Goal: Information Seeking & Learning: Learn about a topic

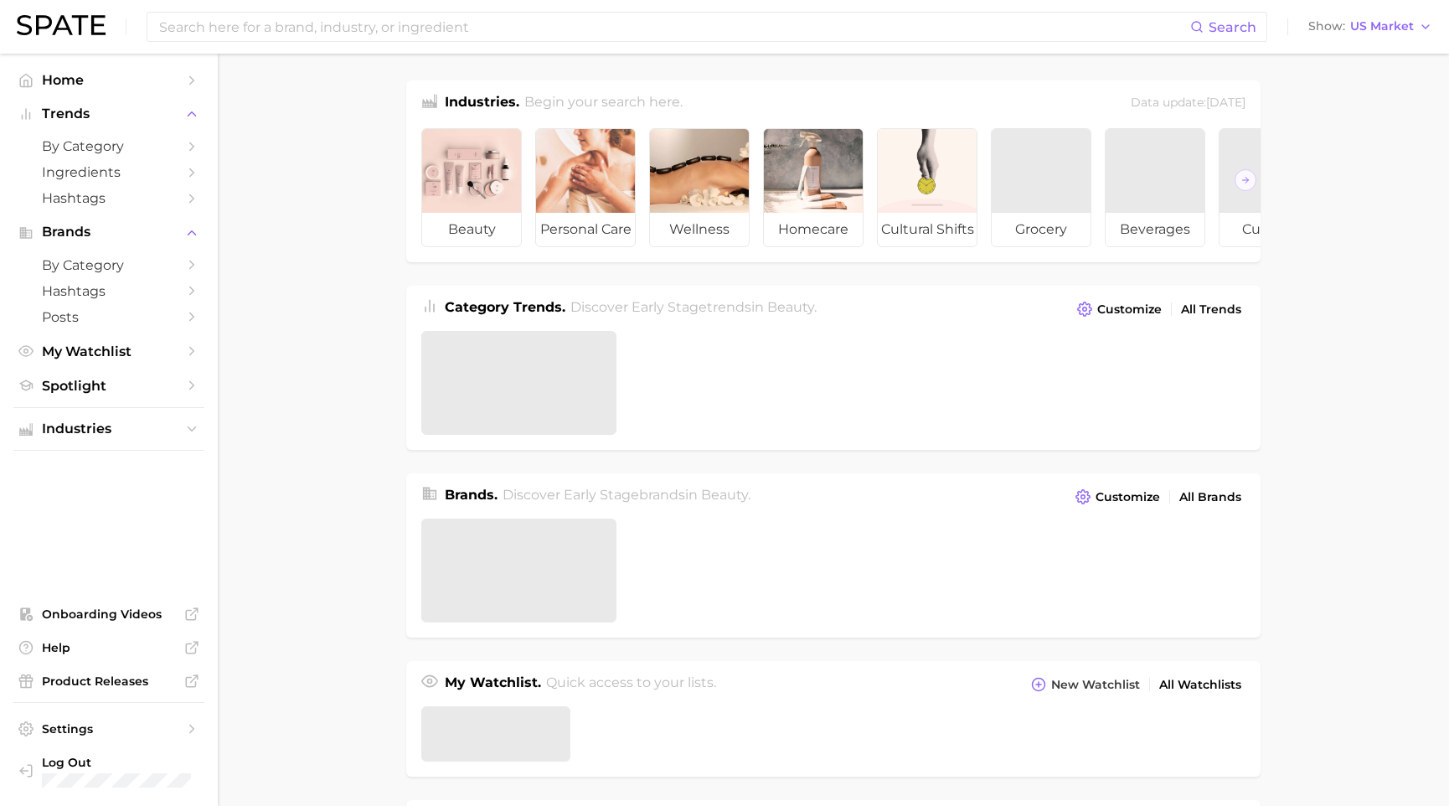
click at [679, 42] on div "Search Show US Market" at bounding box center [725, 27] width 1416 height 54
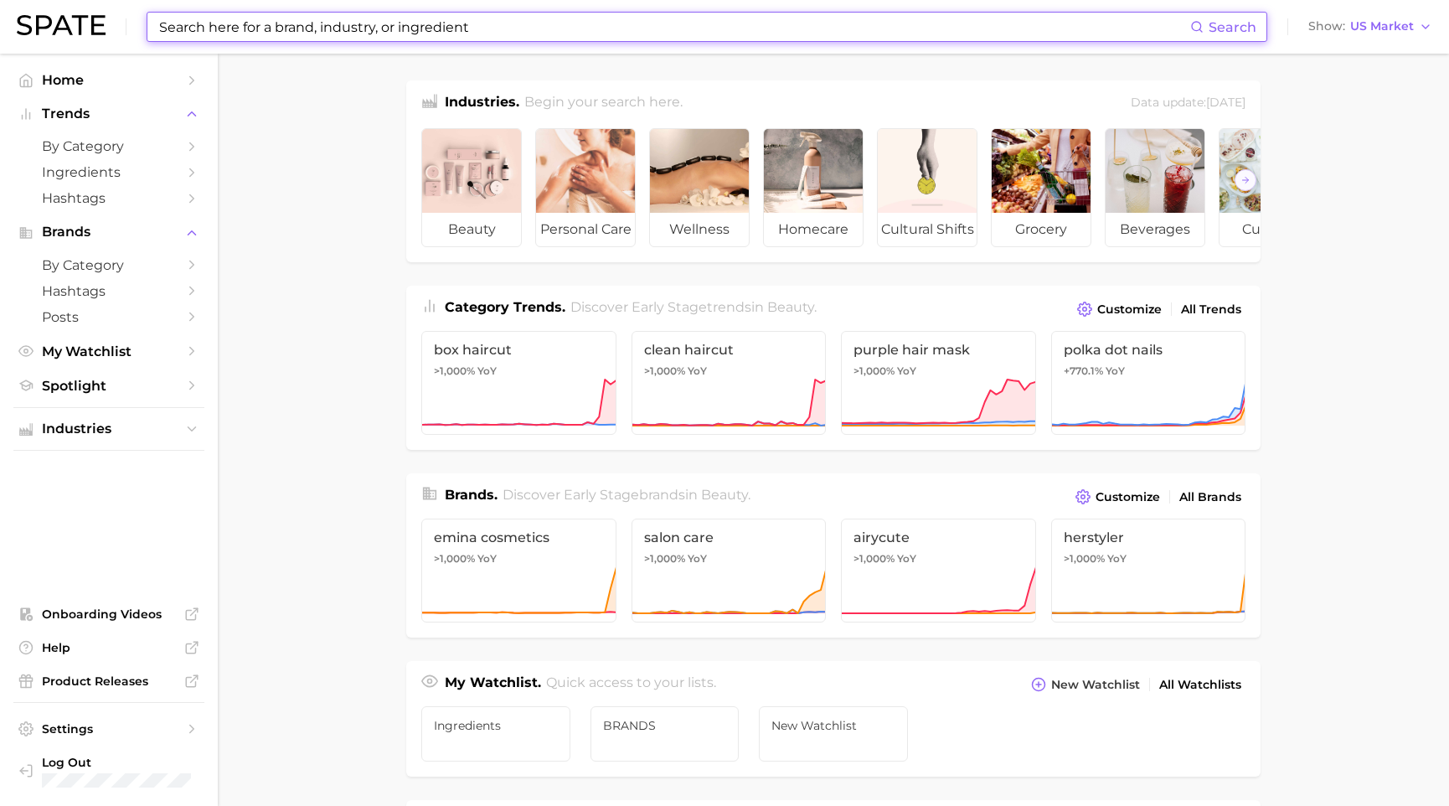
click at [672, 29] on input at bounding box center [673, 27] width 1033 height 28
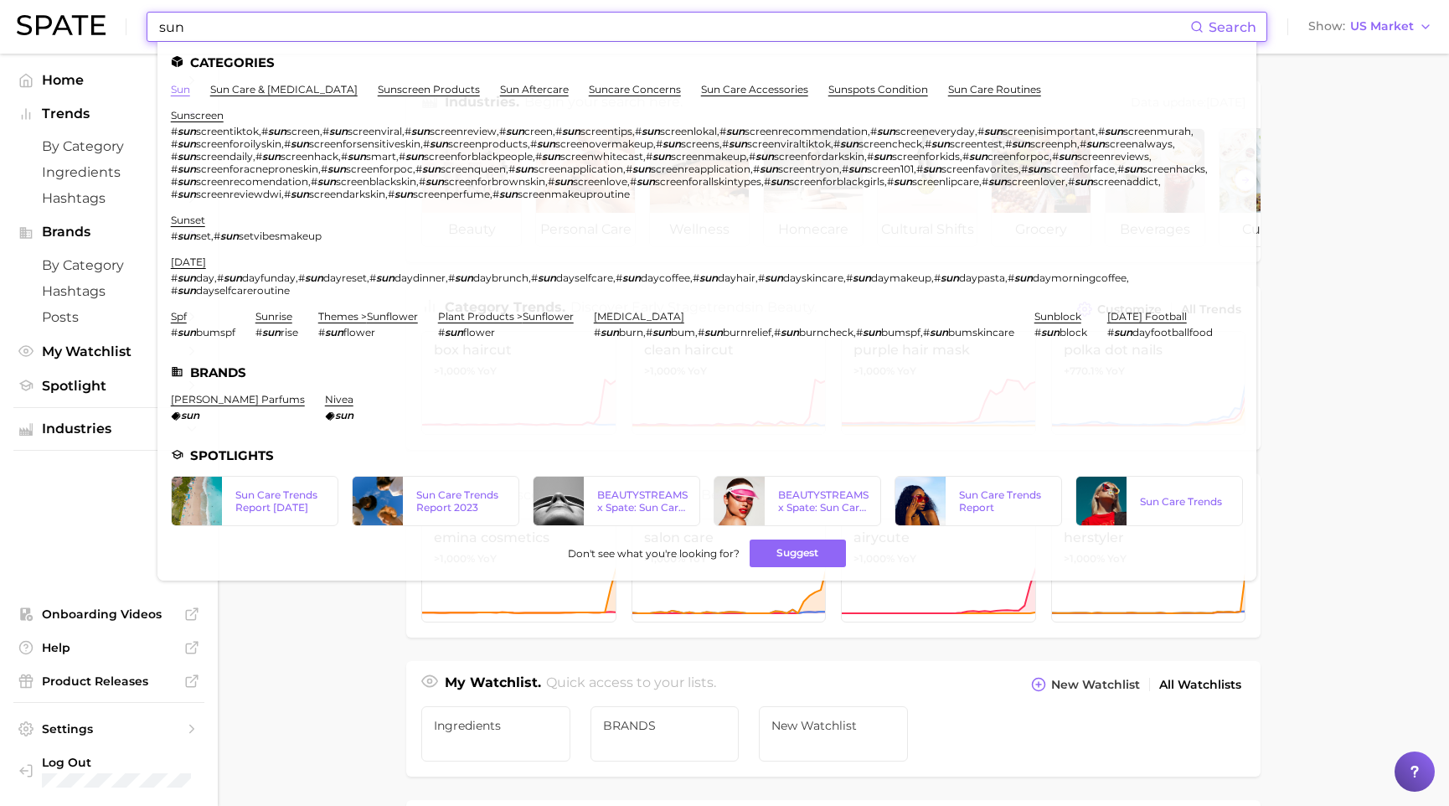
type input "sun"
click at [185, 88] on link "sun" at bounding box center [180, 89] width 19 height 13
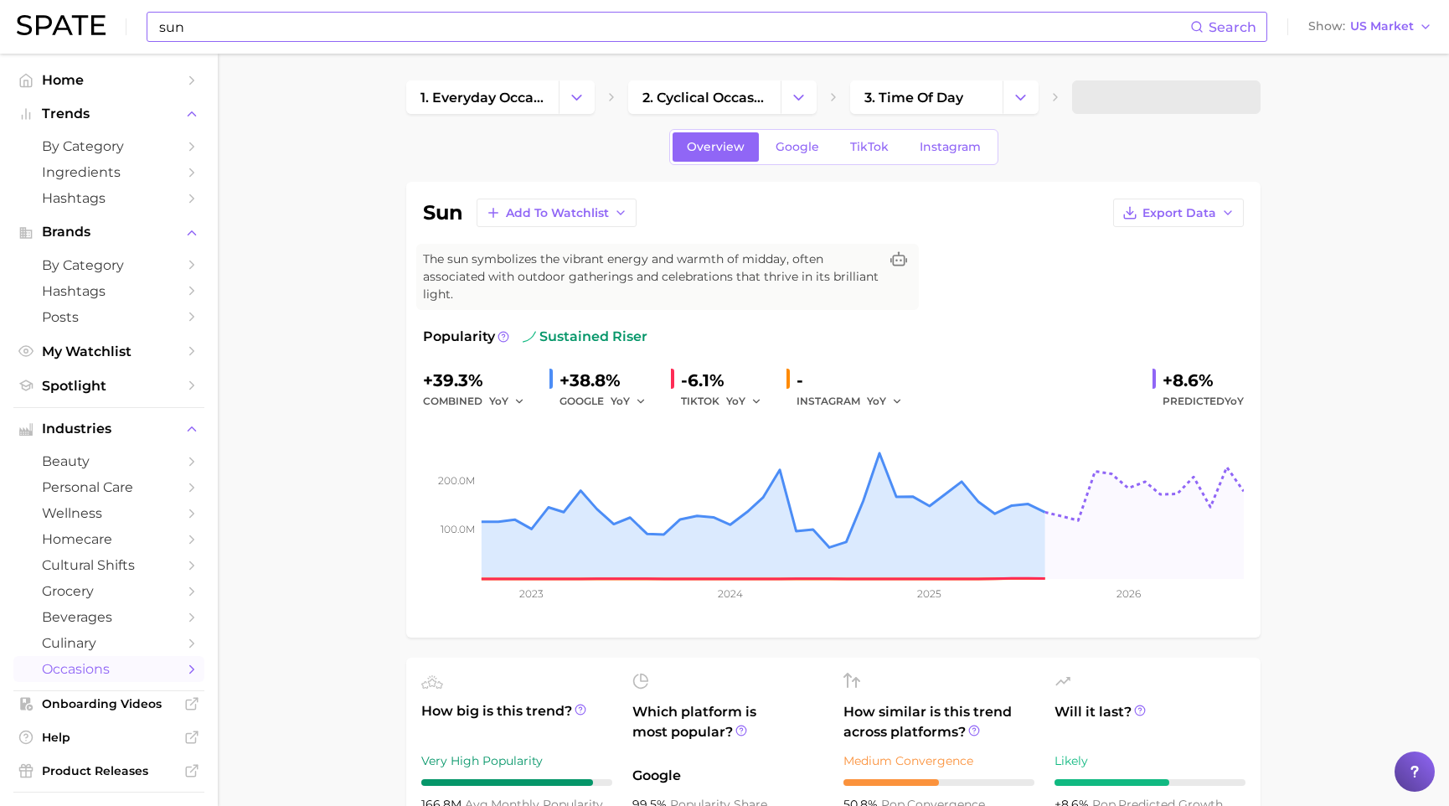
click at [432, 26] on input "sun" at bounding box center [673, 27] width 1033 height 28
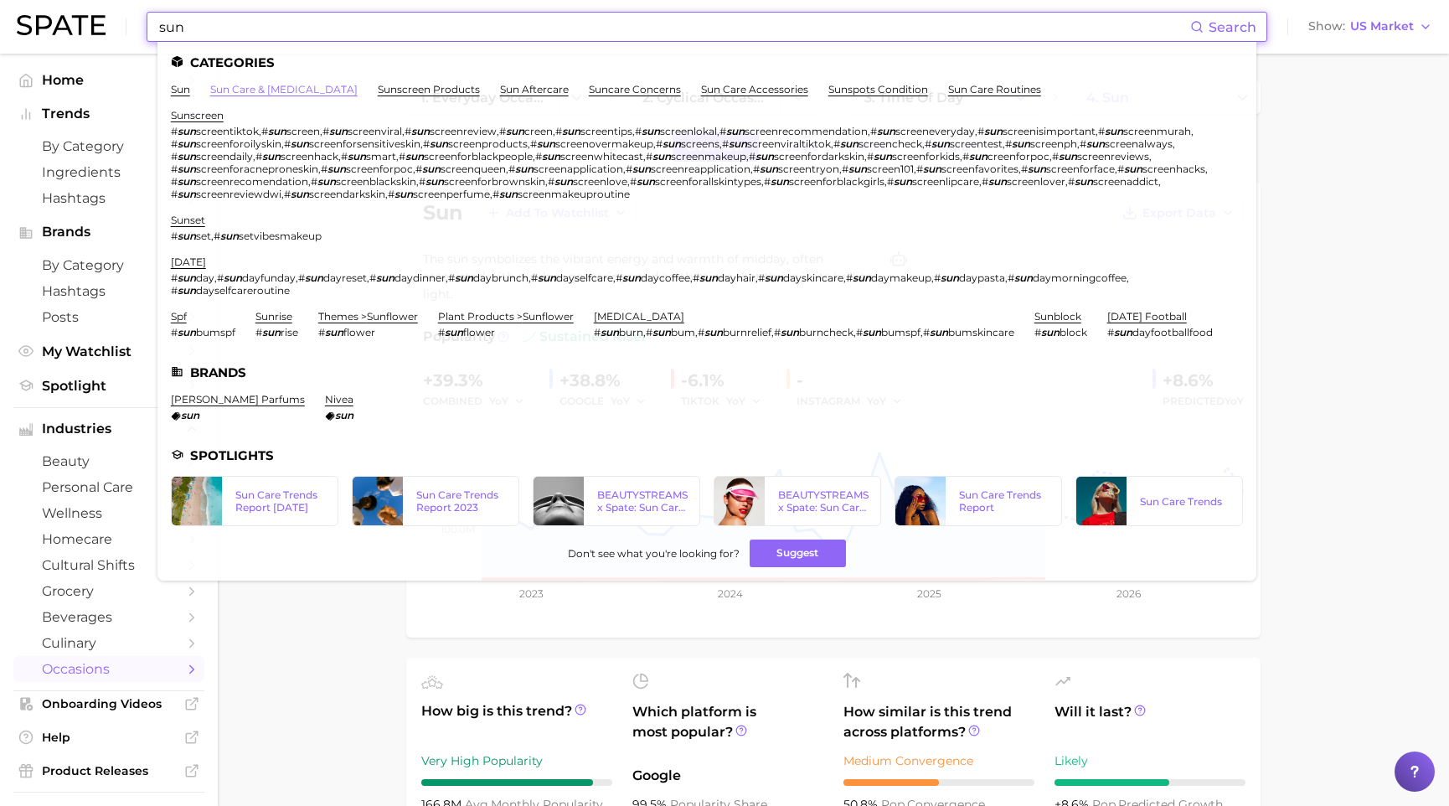
click at [273, 94] on link "sun care & [MEDICAL_DATA]" at bounding box center [283, 89] width 147 height 13
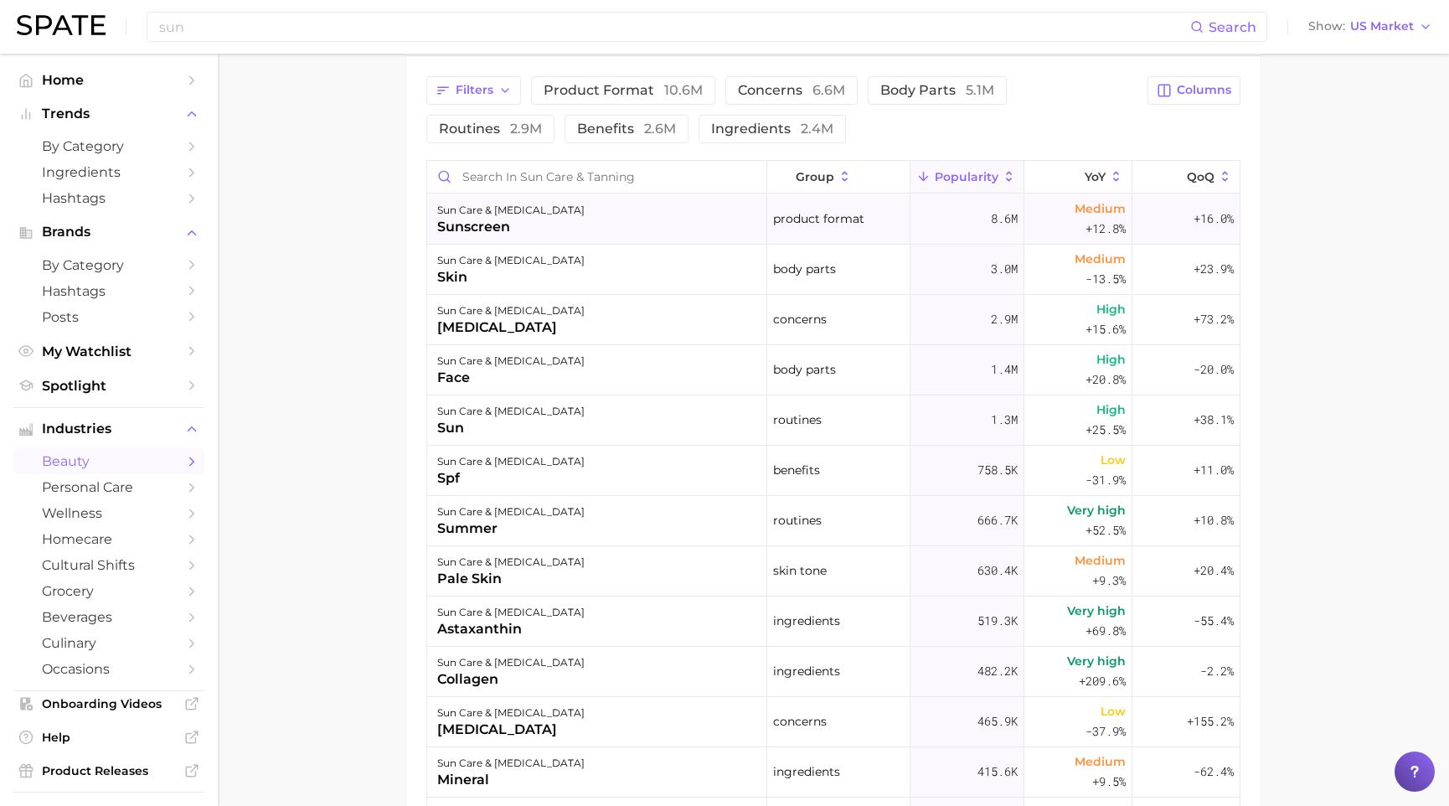
scroll to position [702, 0]
click at [475, 159] on input "Search in sun care & tanning" at bounding box center [596, 174] width 339 height 32
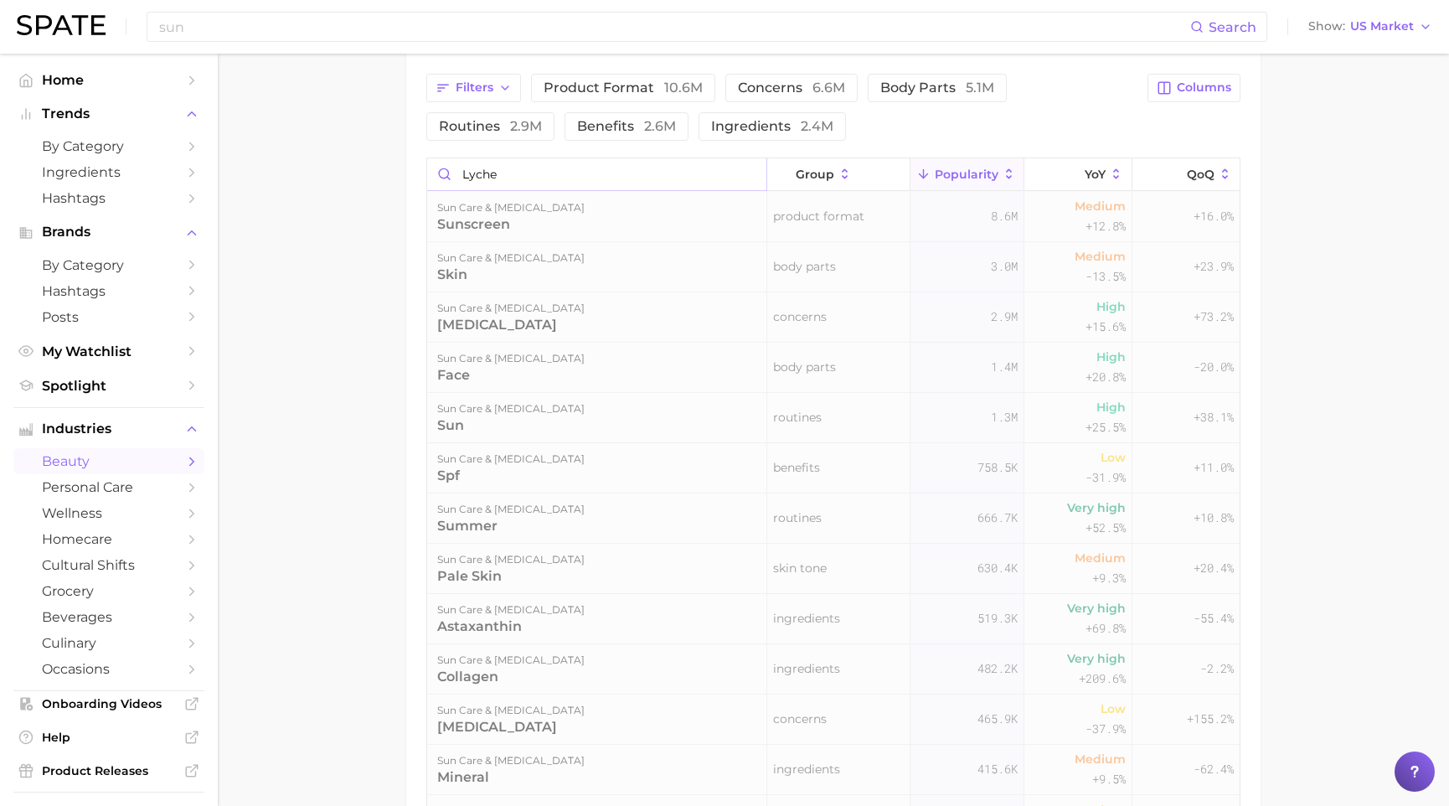
scroll to position [618, 0]
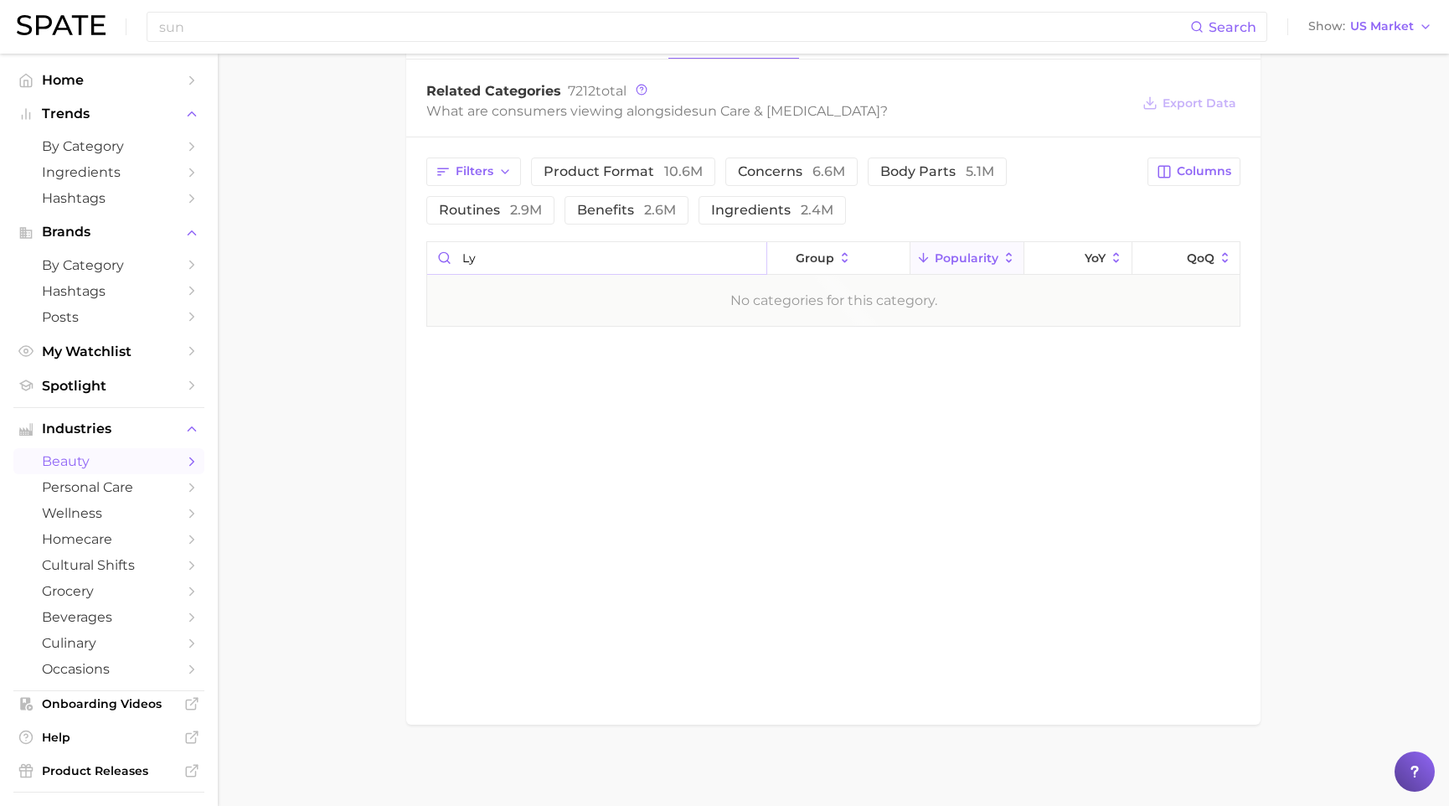
type input "l"
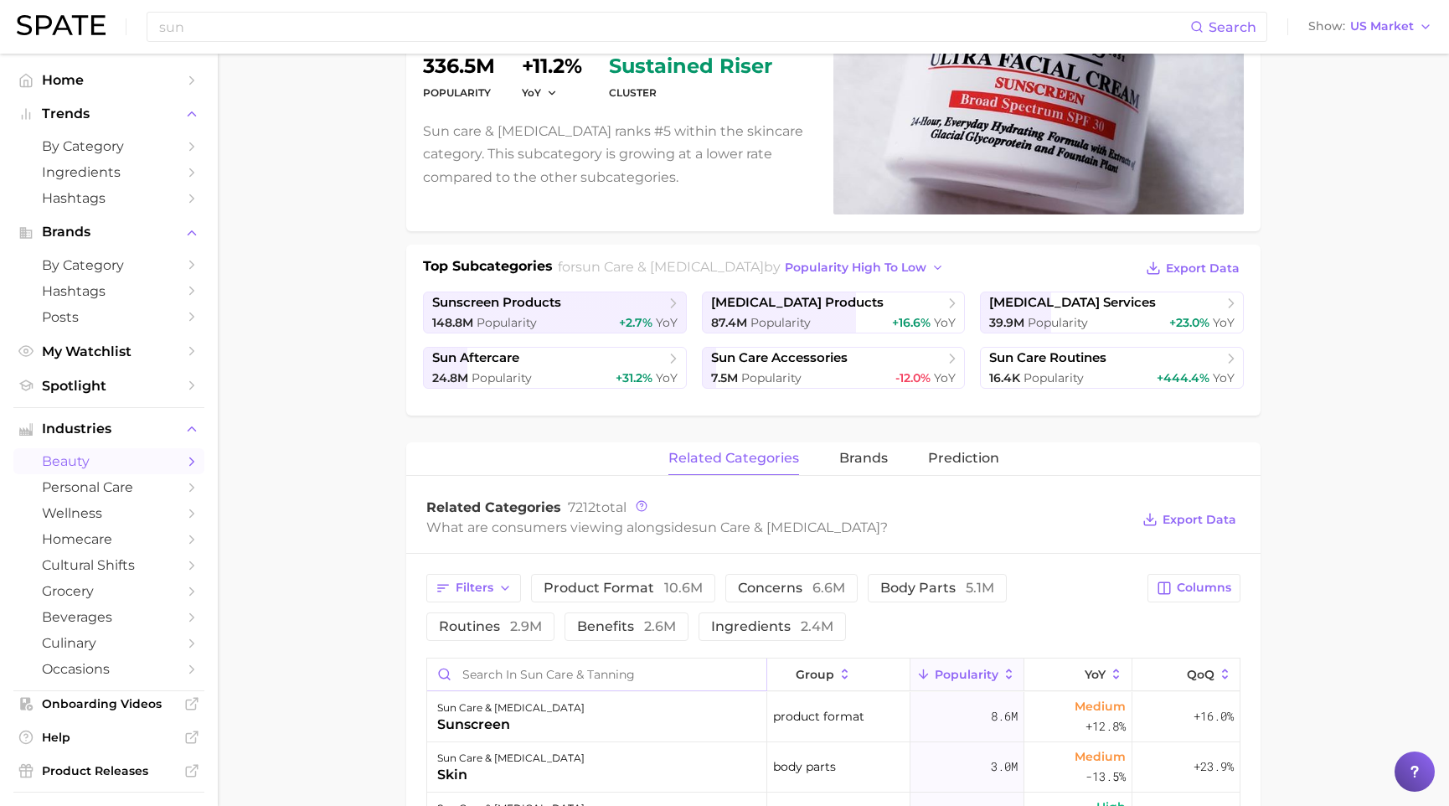
scroll to position [70, 0]
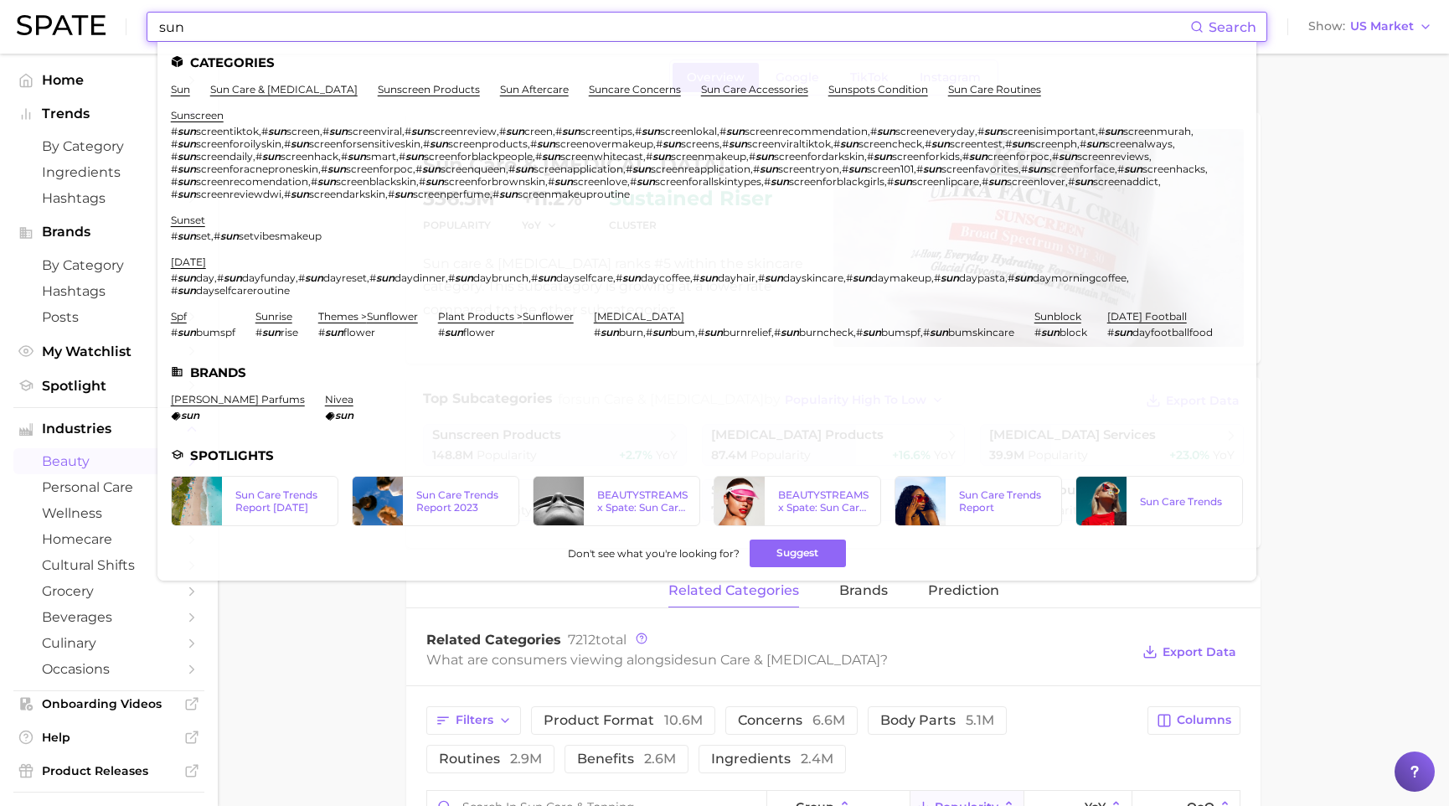
click at [401, 26] on input "sun" at bounding box center [673, 27] width 1033 height 28
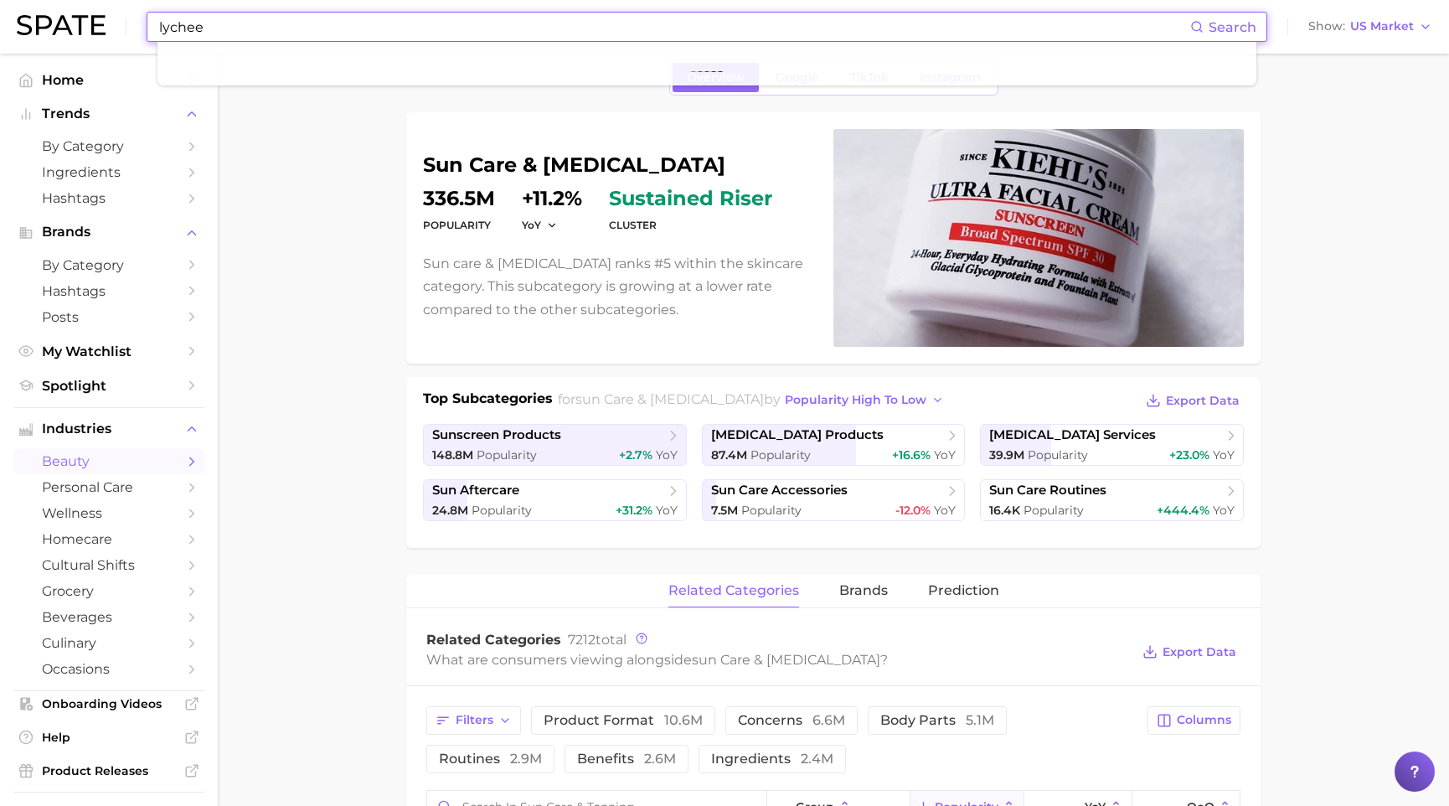
type input "lychee"
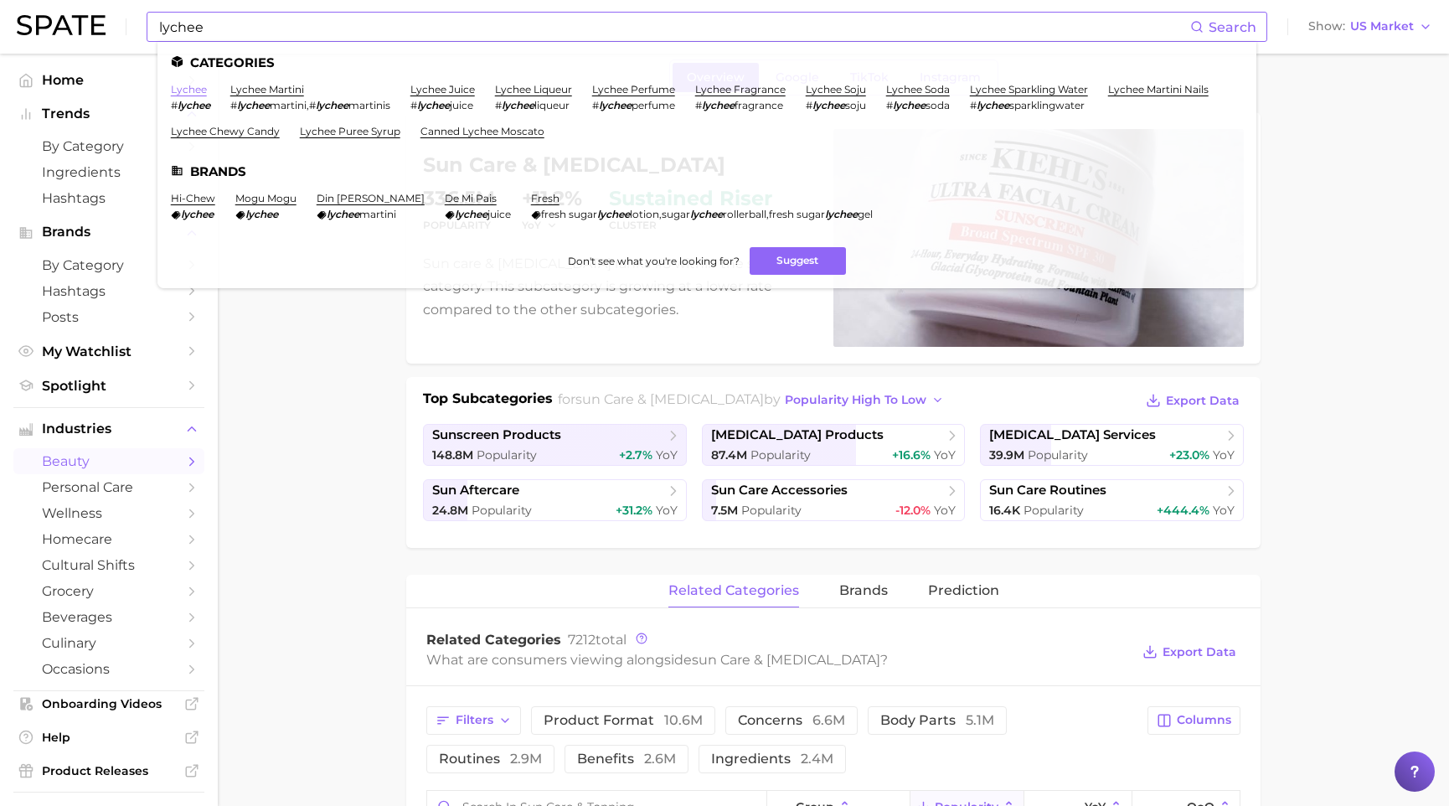
click at [191, 85] on link "lychee" at bounding box center [189, 89] width 36 height 13
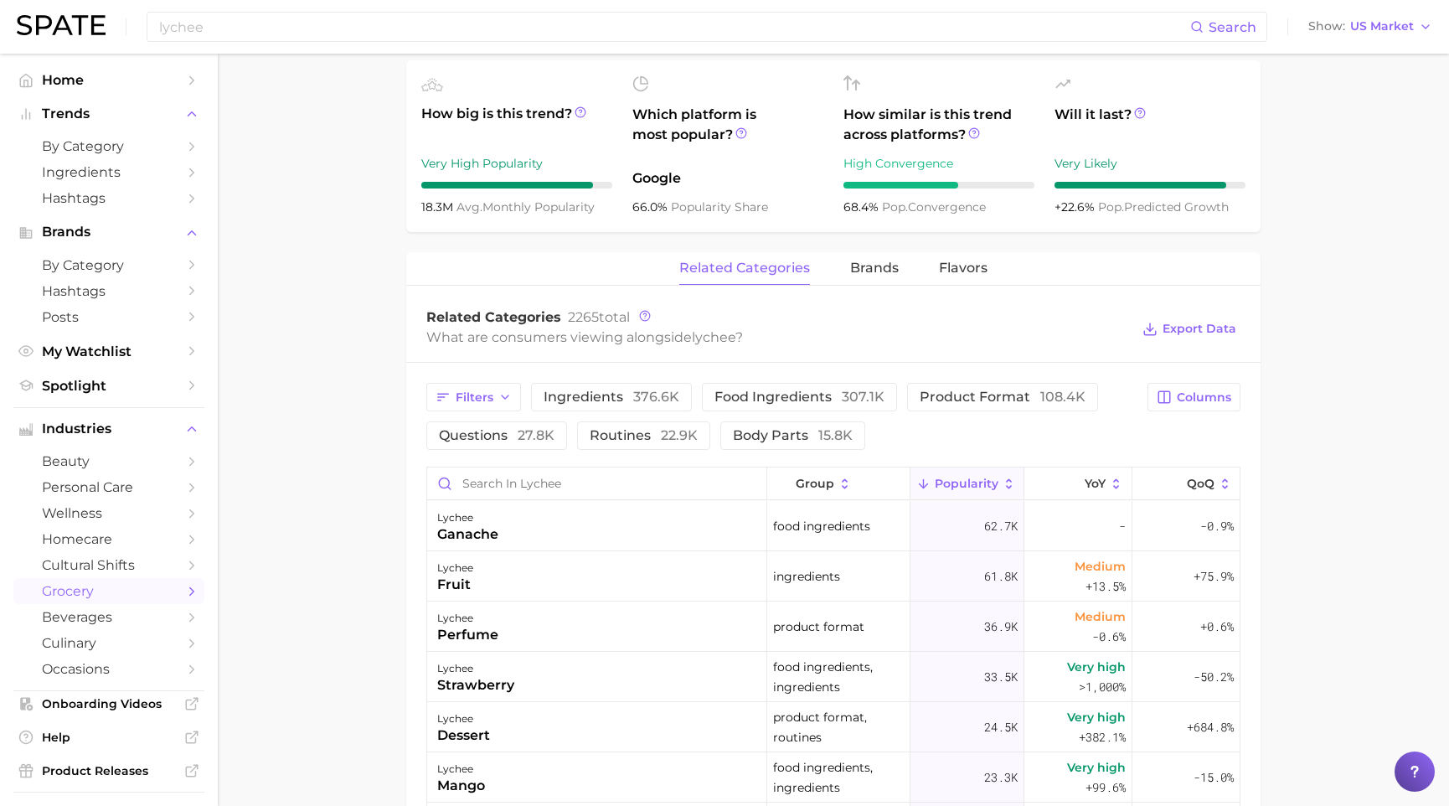
scroll to position [620, 0]
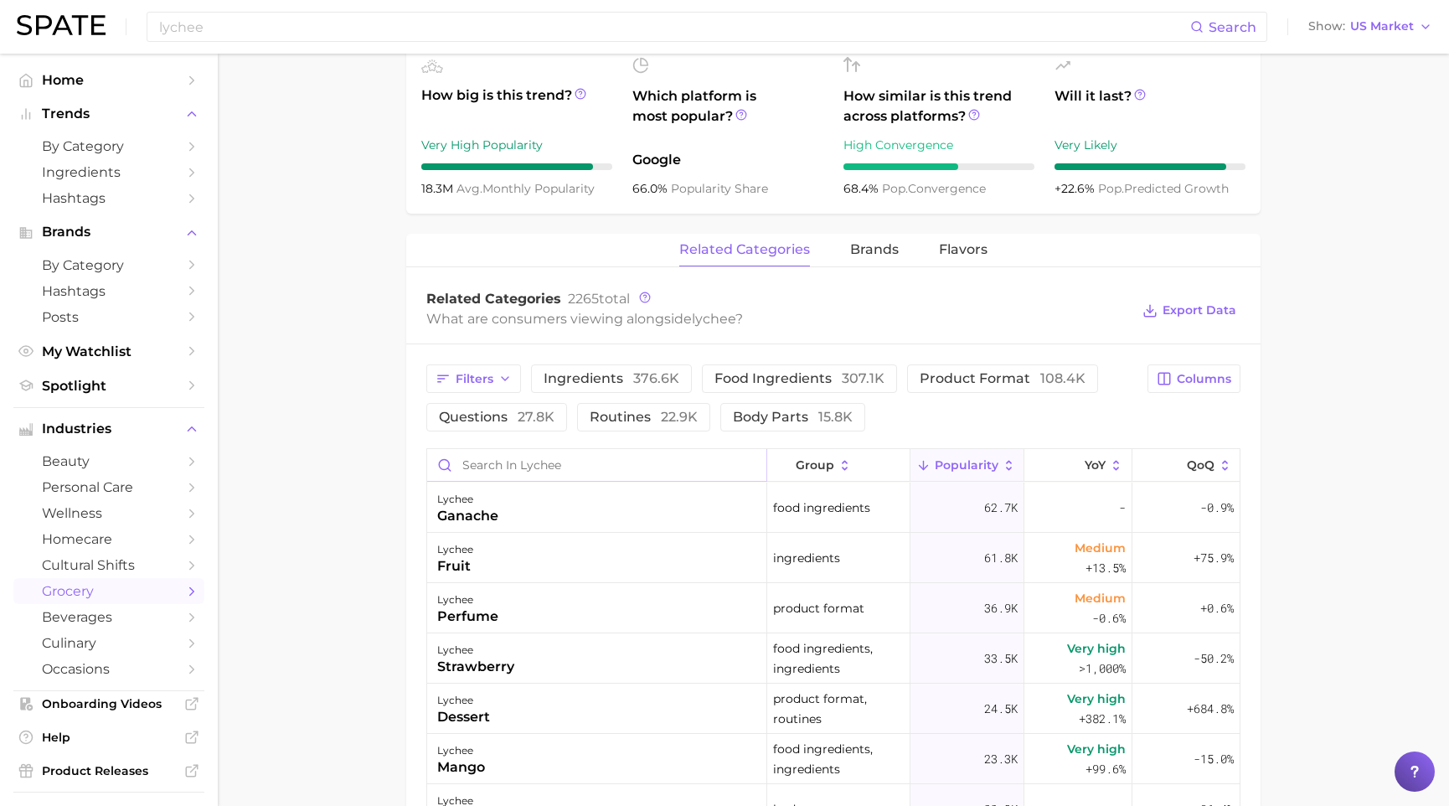
click at [503, 467] on input "Search in lychee" at bounding box center [596, 465] width 339 height 32
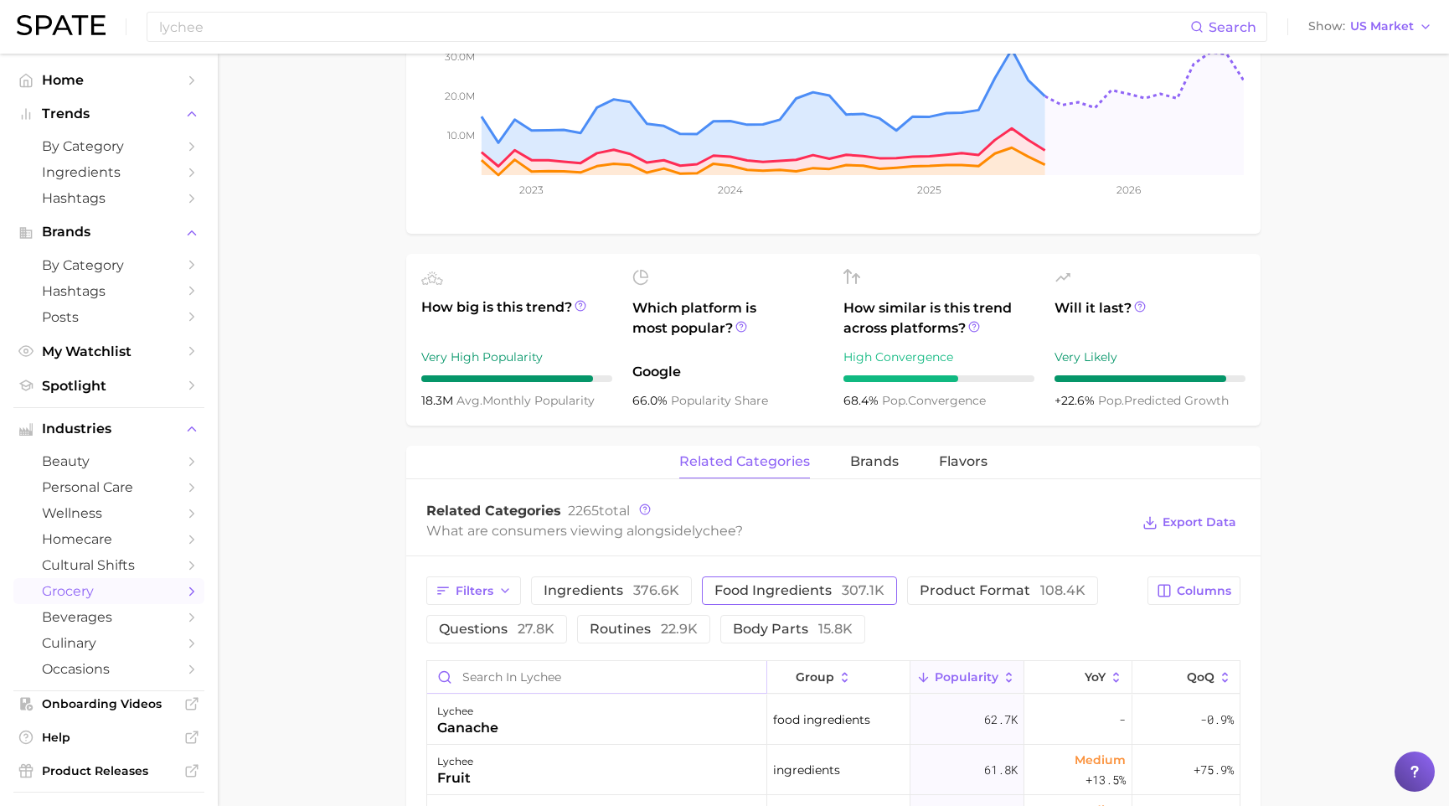
scroll to position [421, 0]
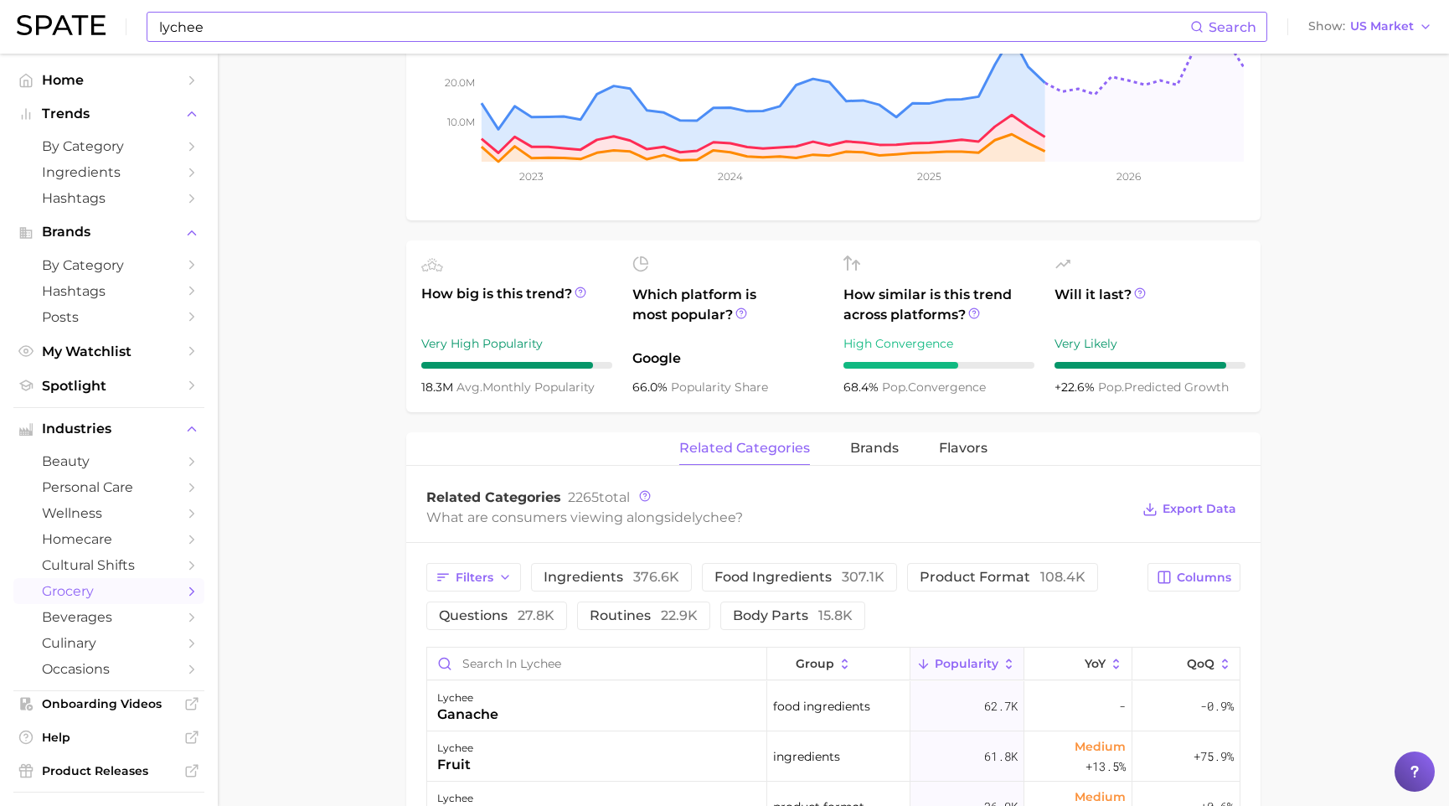
click at [452, 32] on input "lychee" at bounding box center [673, 27] width 1033 height 28
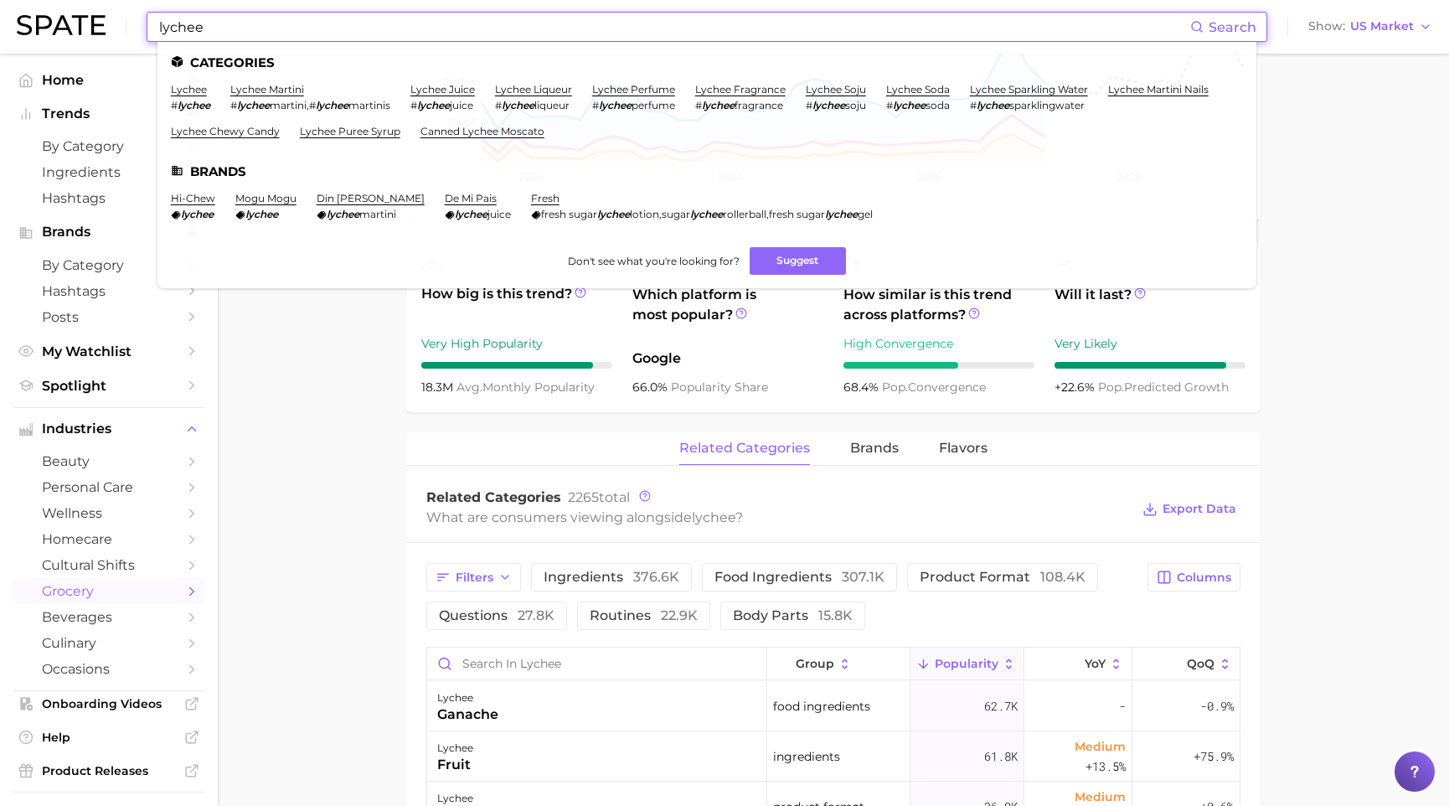
click at [186, 22] on input "lychee" at bounding box center [673, 27] width 1033 height 28
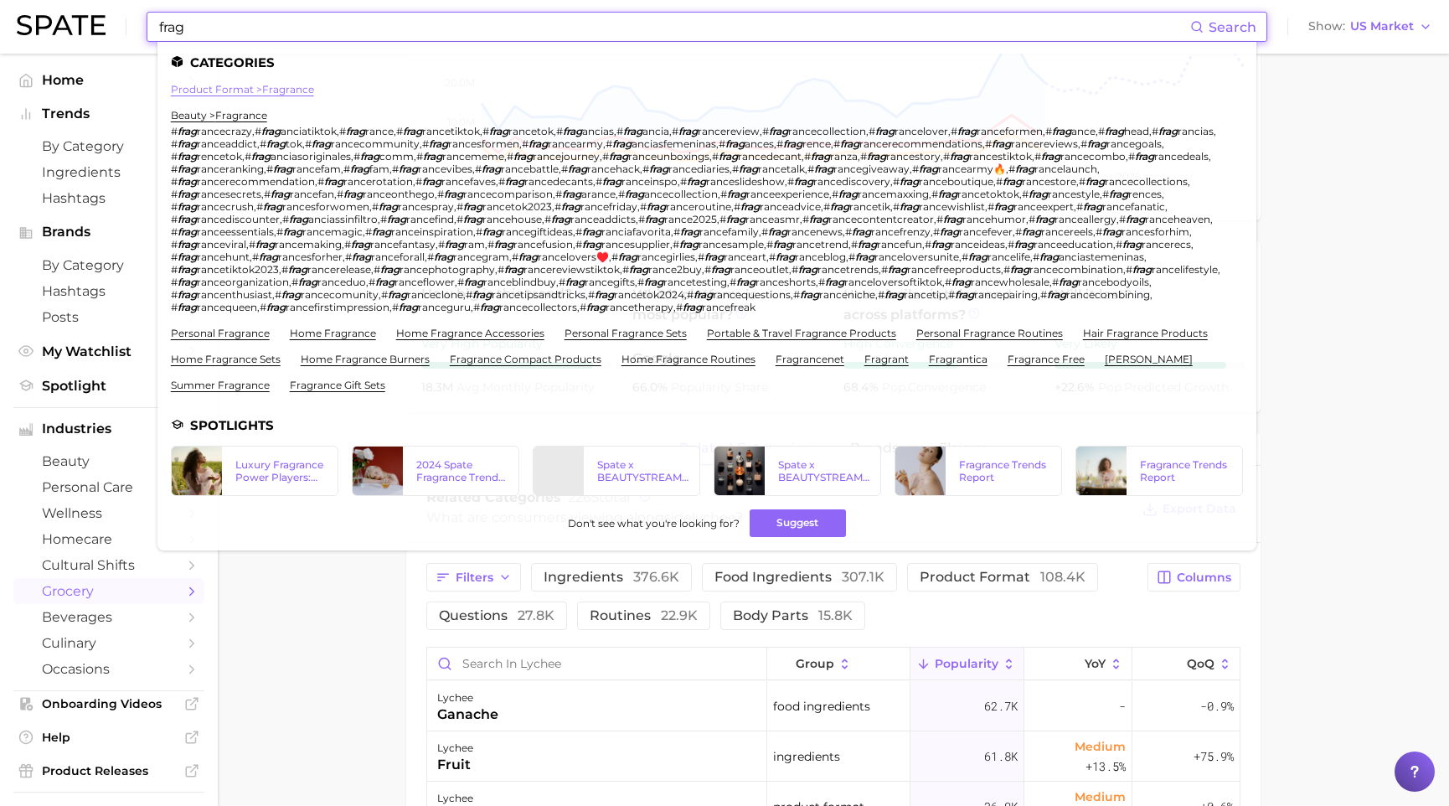
type input "frag"
click at [213, 88] on link "product format > fragrance" at bounding box center [242, 89] width 143 height 13
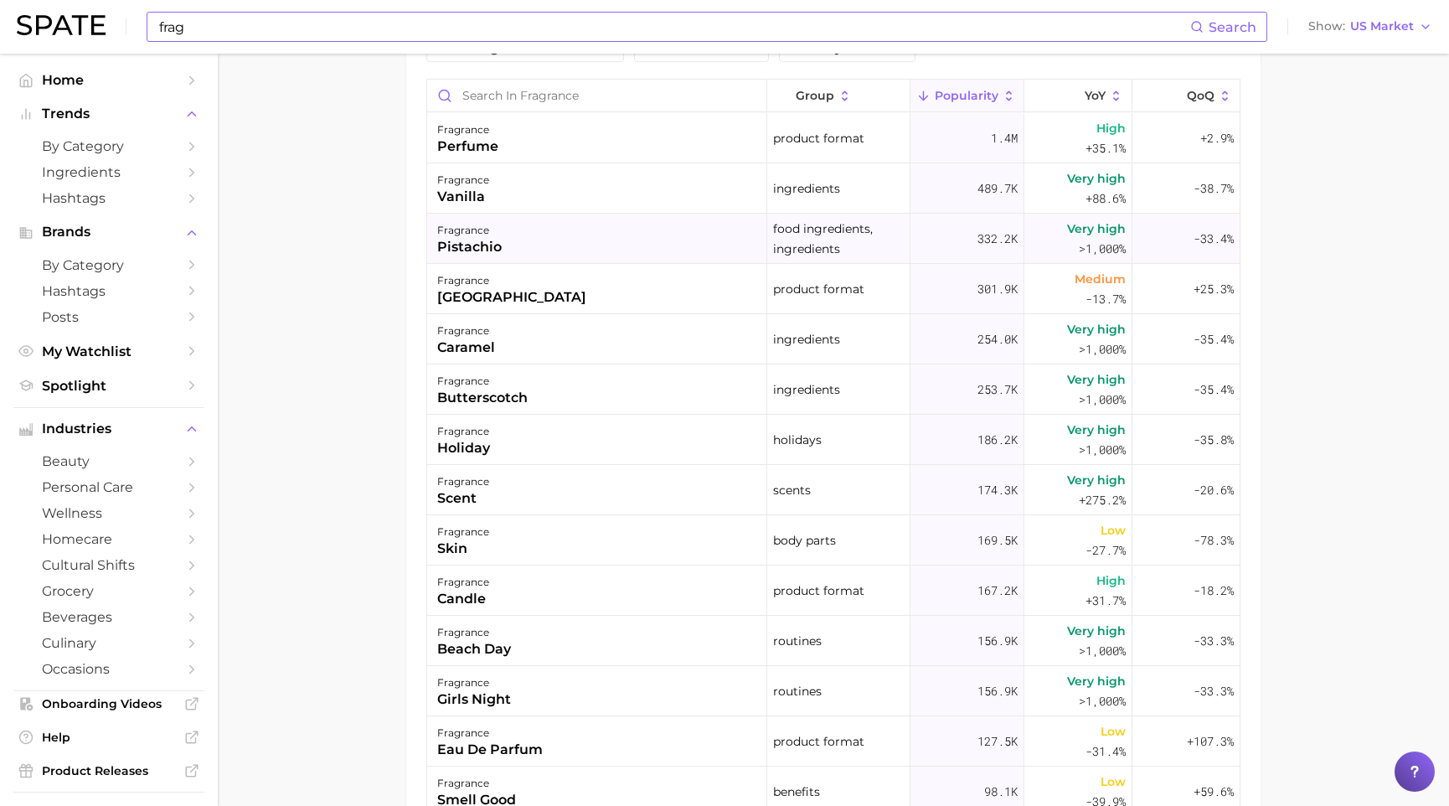
scroll to position [868, 0]
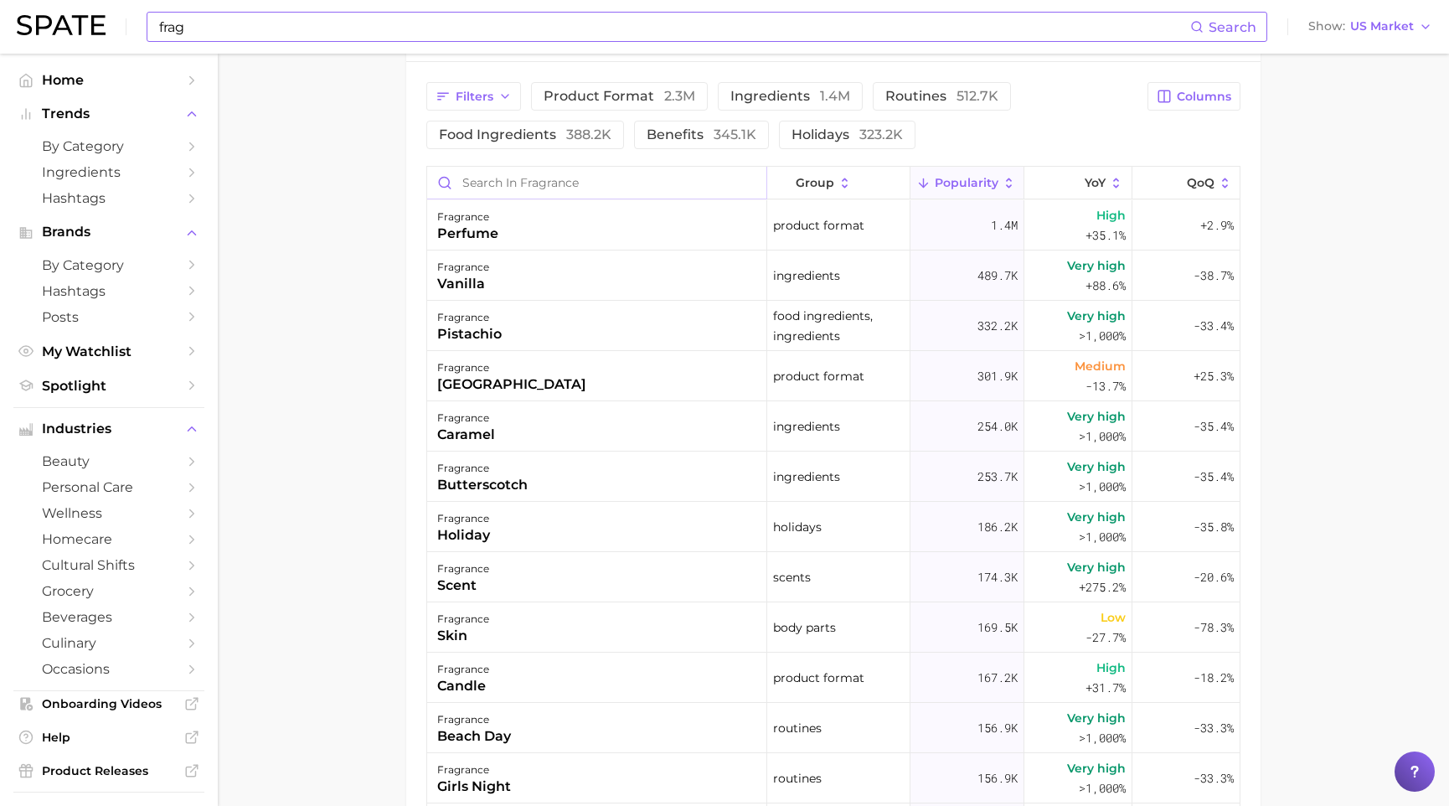
click at [537, 179] on input "Search in fragrance" at bounding box center [596, 183] width 339 height 32
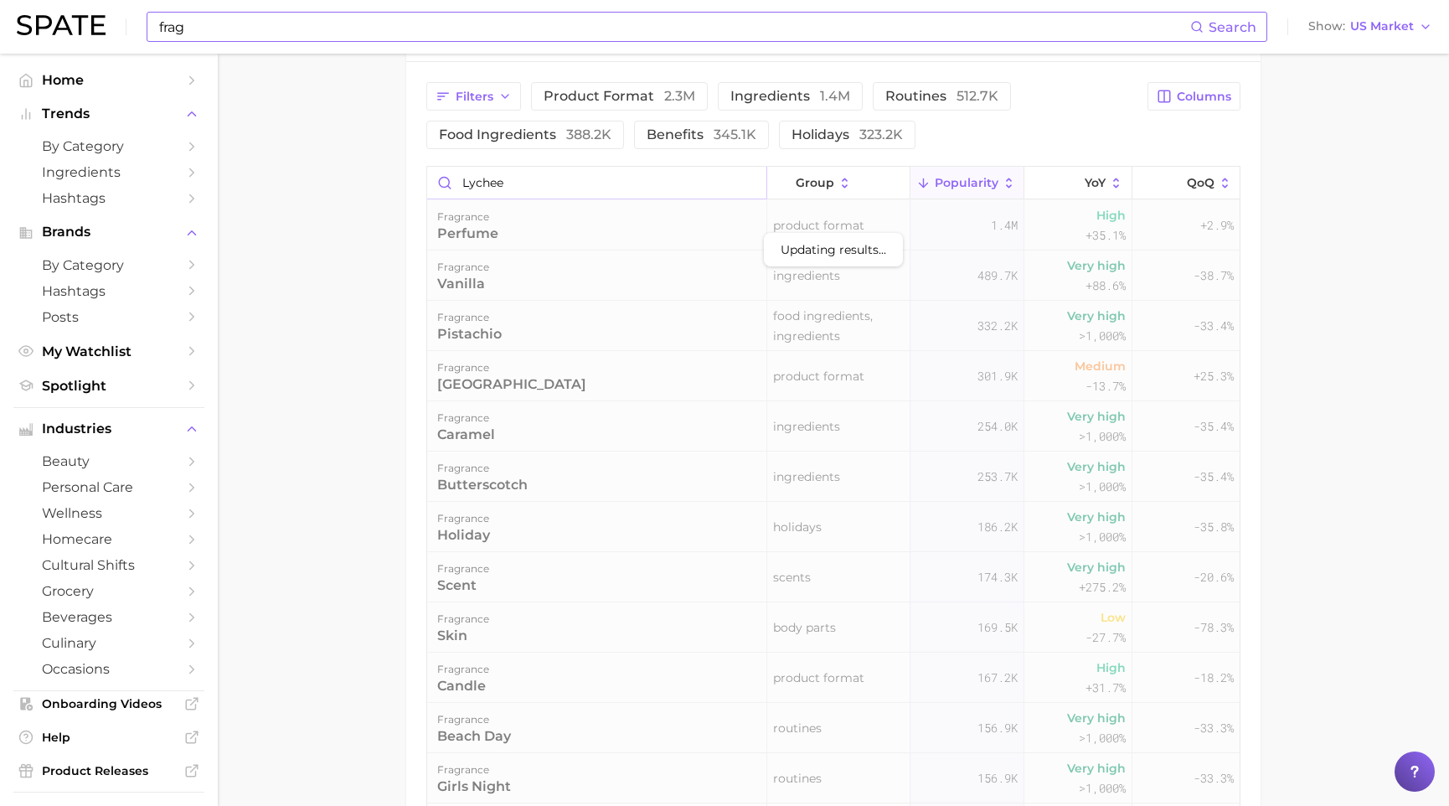
scroll to position [794, 0]
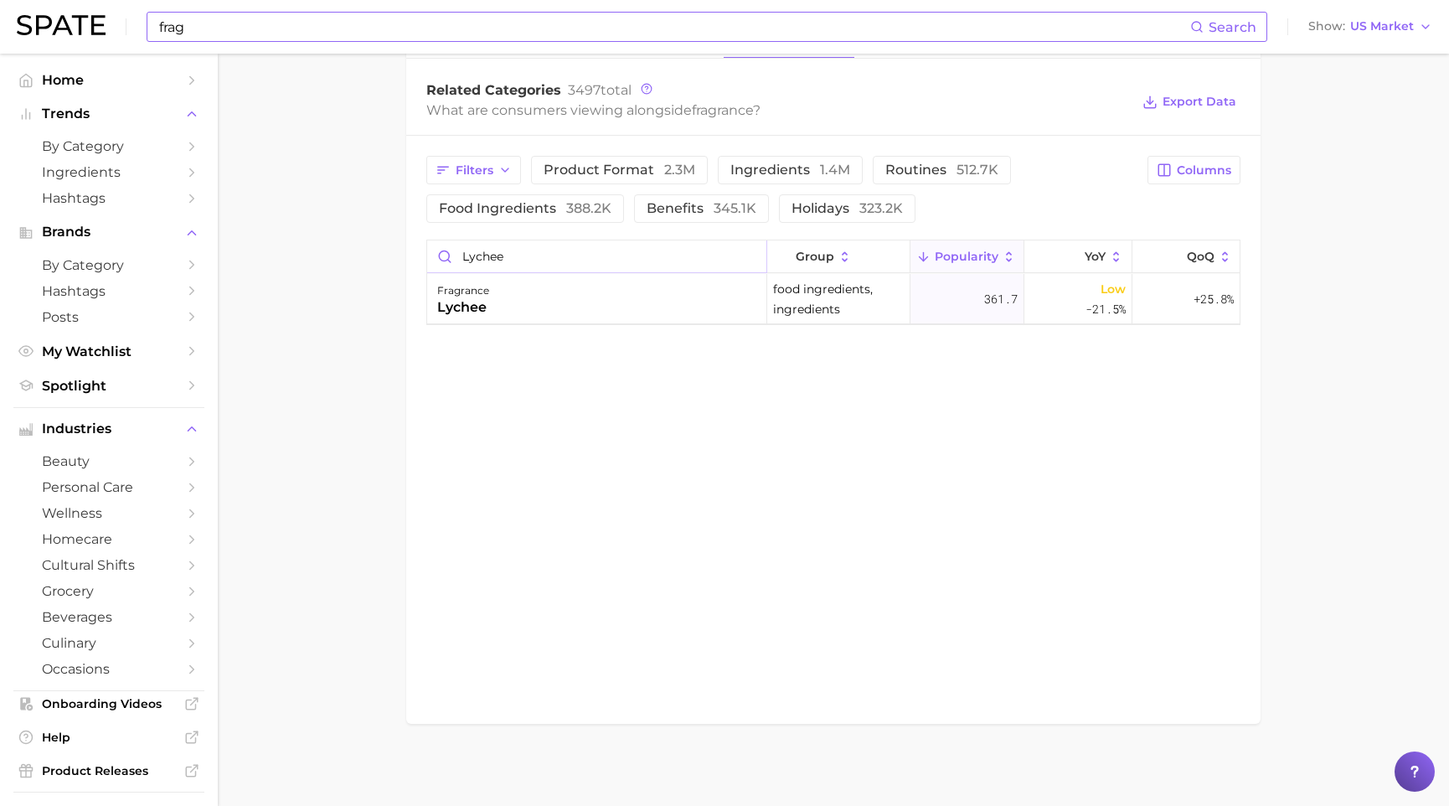
type input "lychee"
click at [320, 24] on input "frag" at bounding box center [673, 27] width 1033 height 28
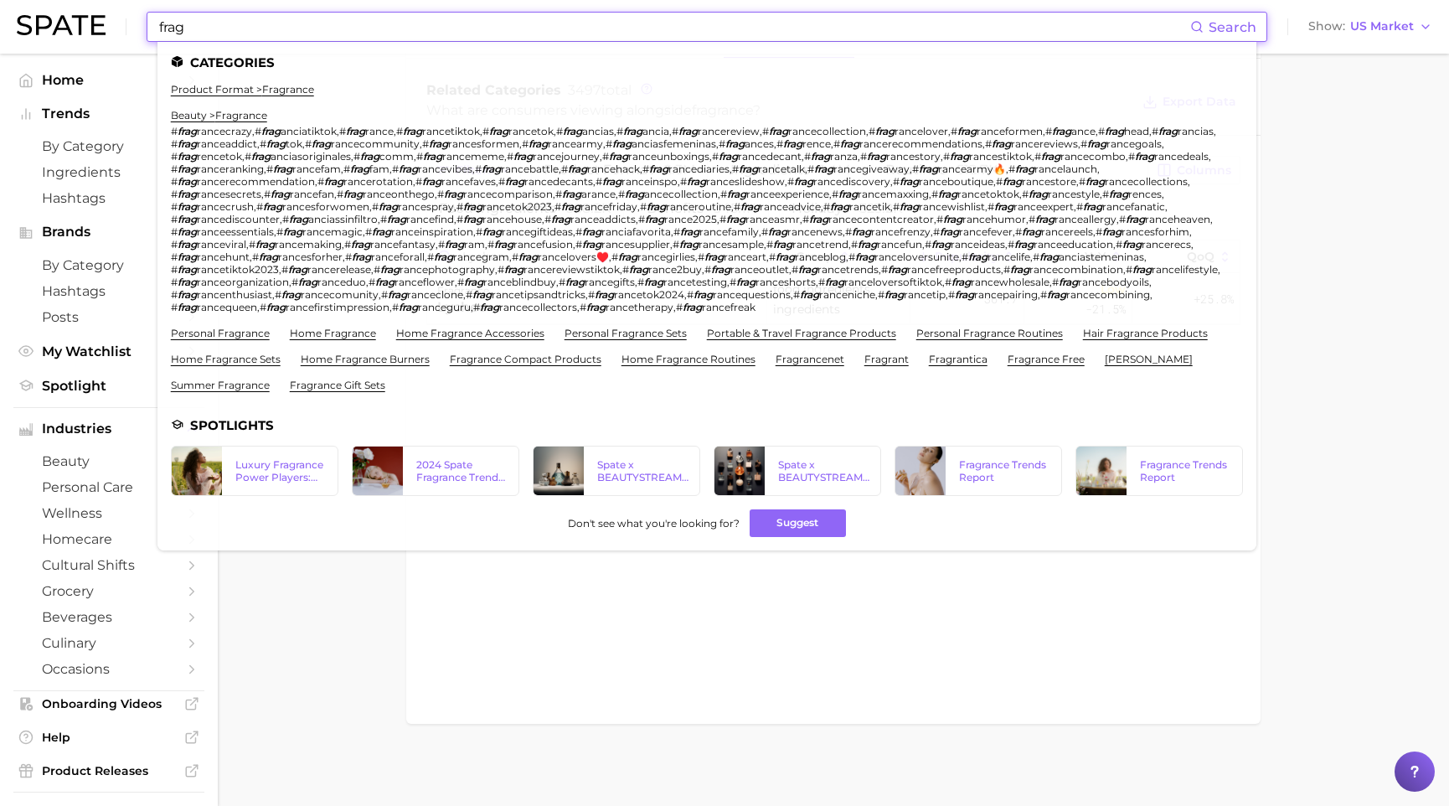
click at [320, 24] on input "frag" at bounding box center [673, 27] width 1033 height 28
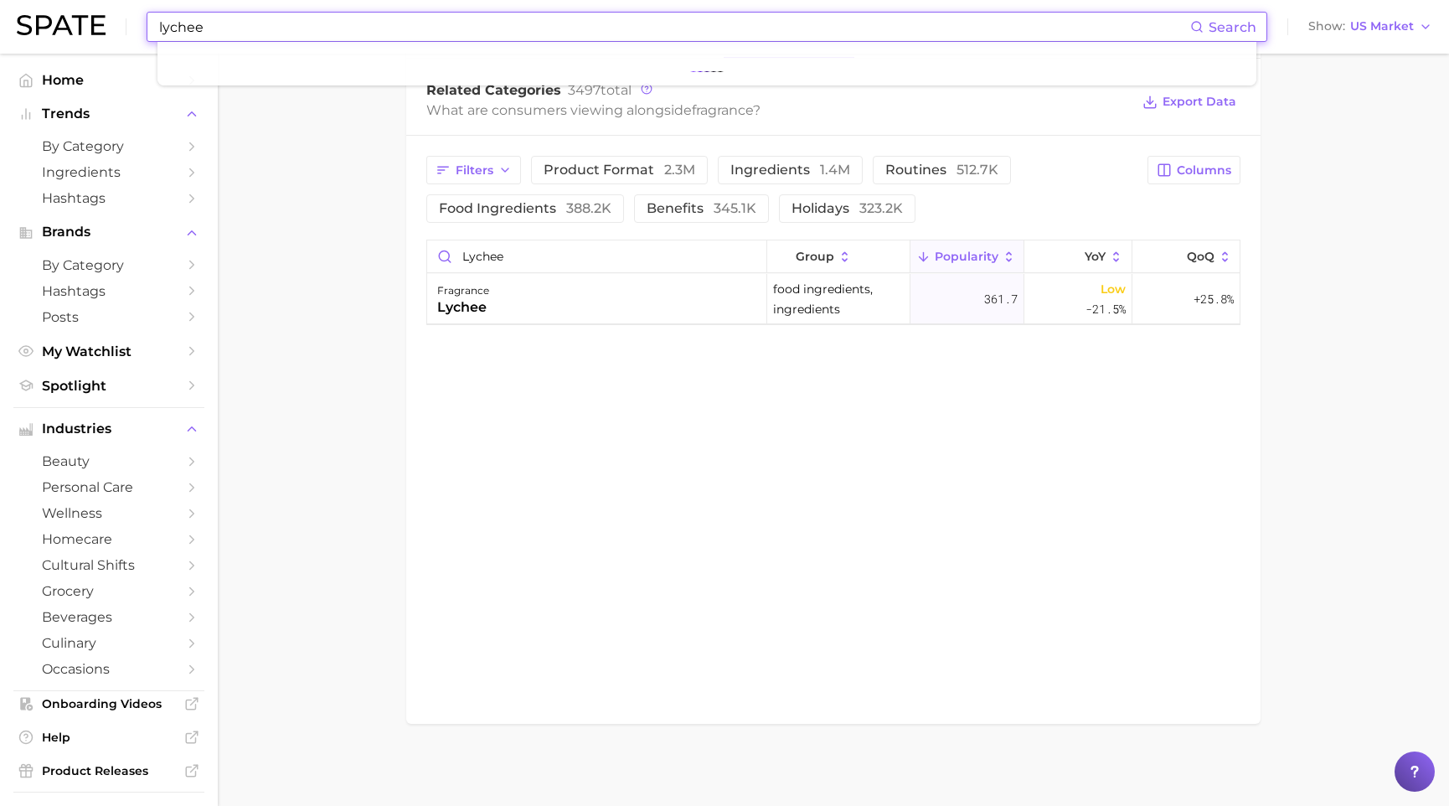
type input "lychee"
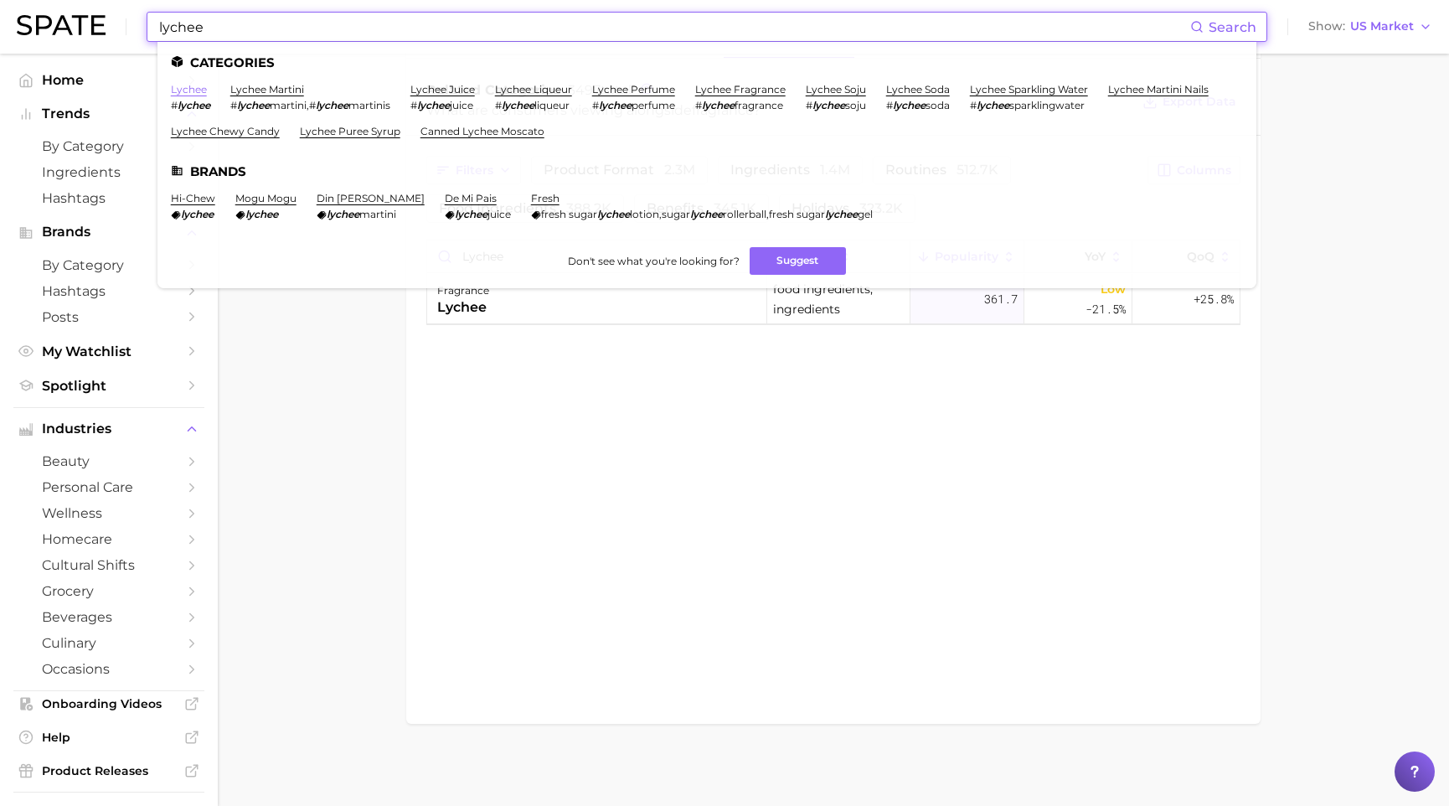
click at [196, 92] on link "lychee" at bounding box center [189, 89] width 36 height 13
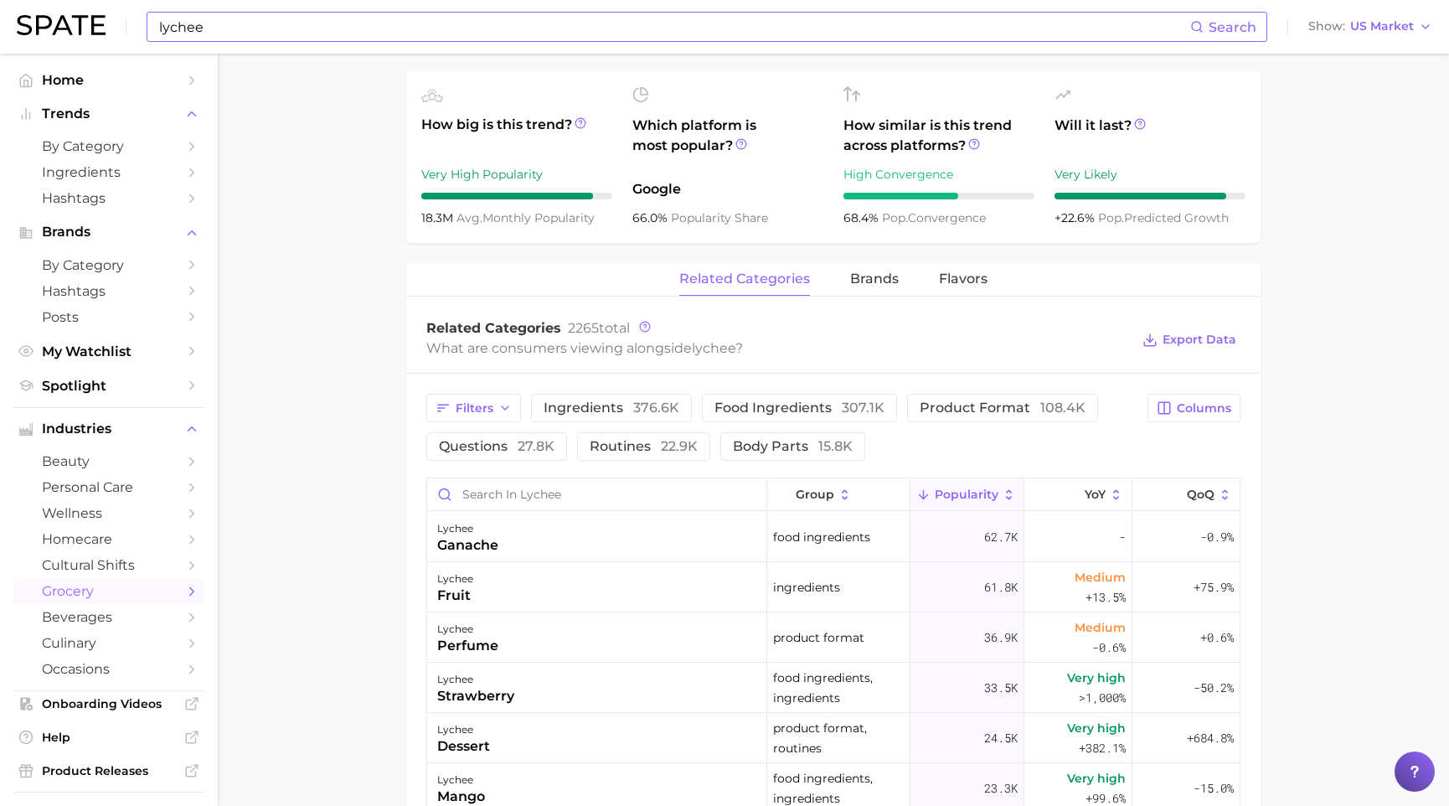
scroll to position [705, 0]
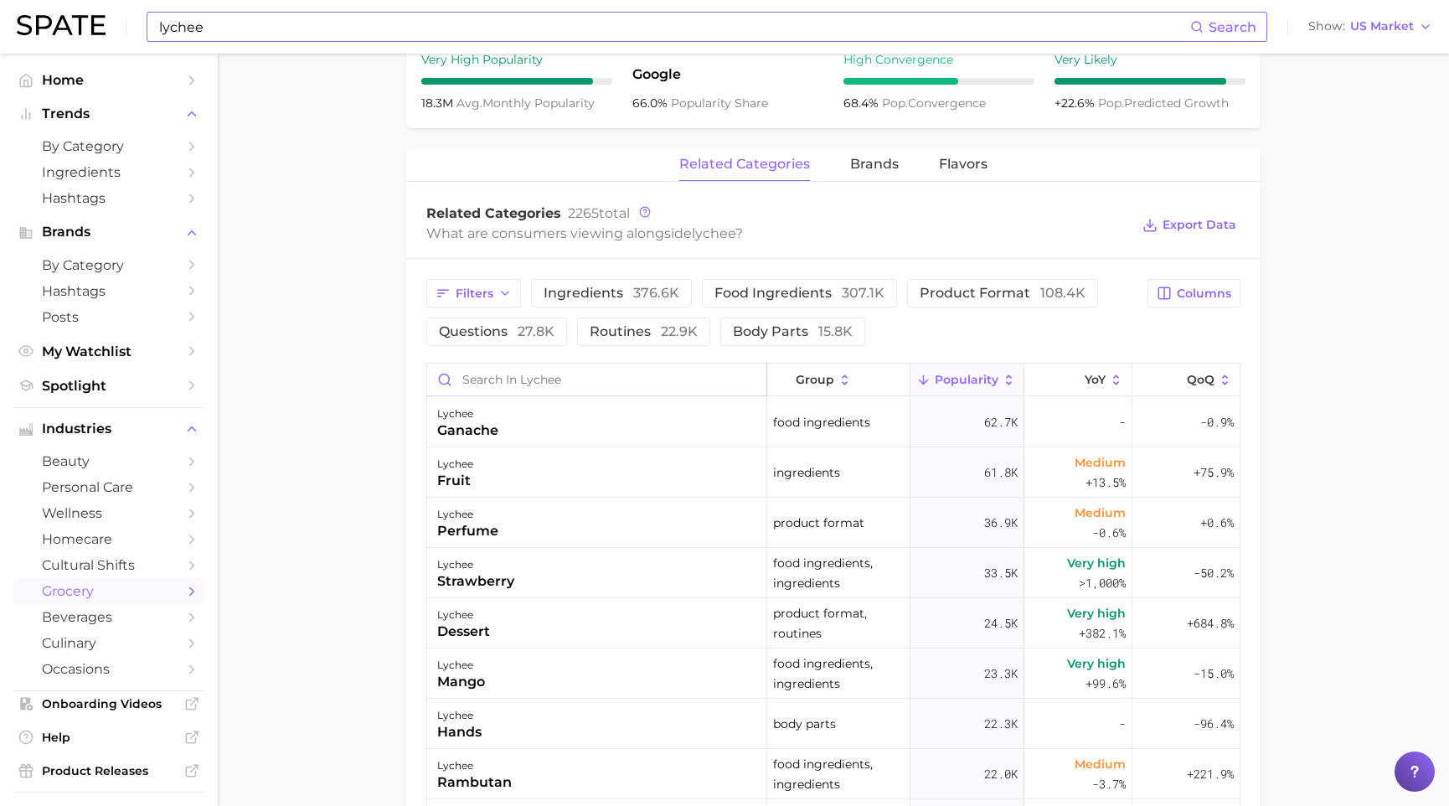
click at [517, 378] on input "Search in lychee" at bounding box center [596, 380] width 339 height 32
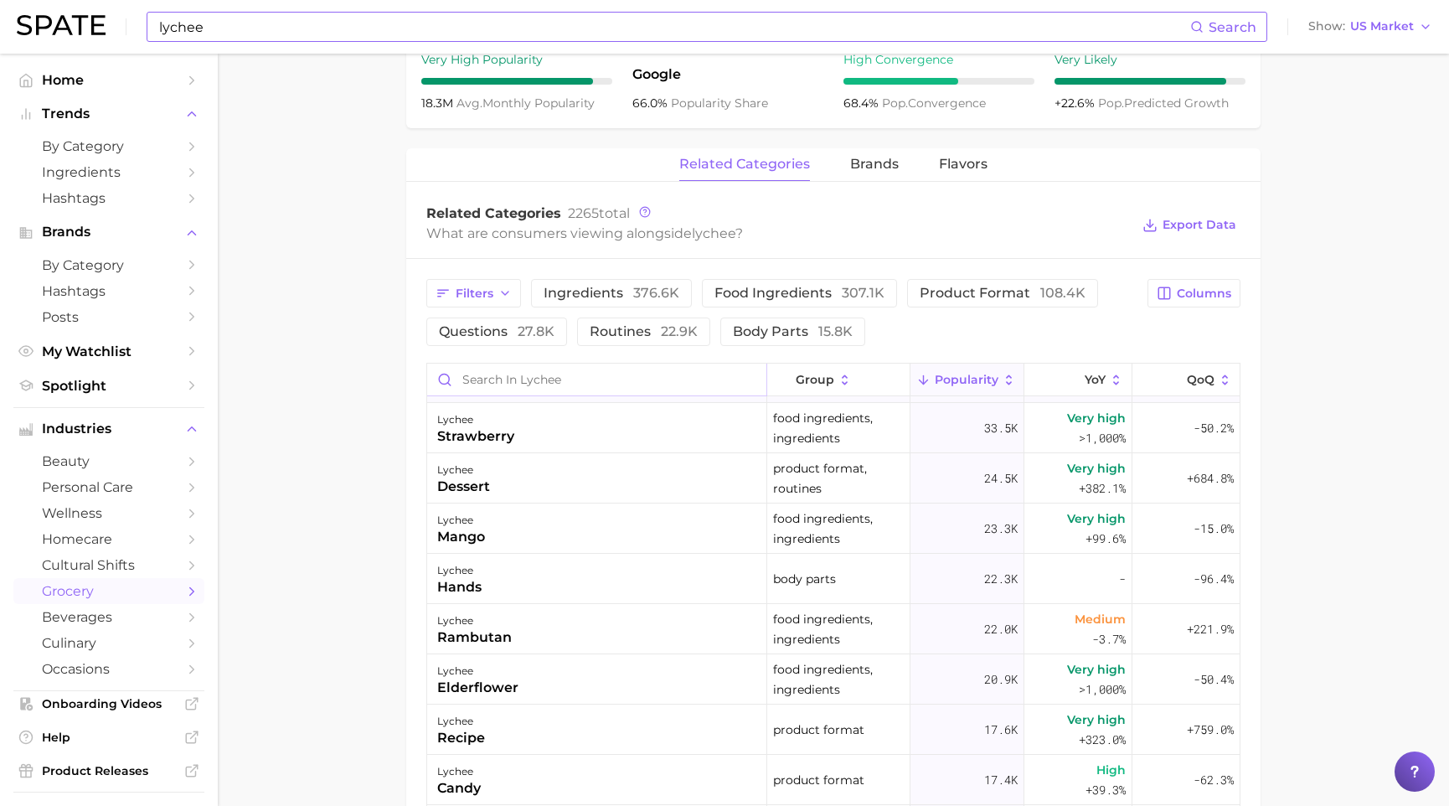
scroll to position [147, 0]
click at [1076, 386] on button "YoY" at bounding box center [1078, 380] width 108 height 33
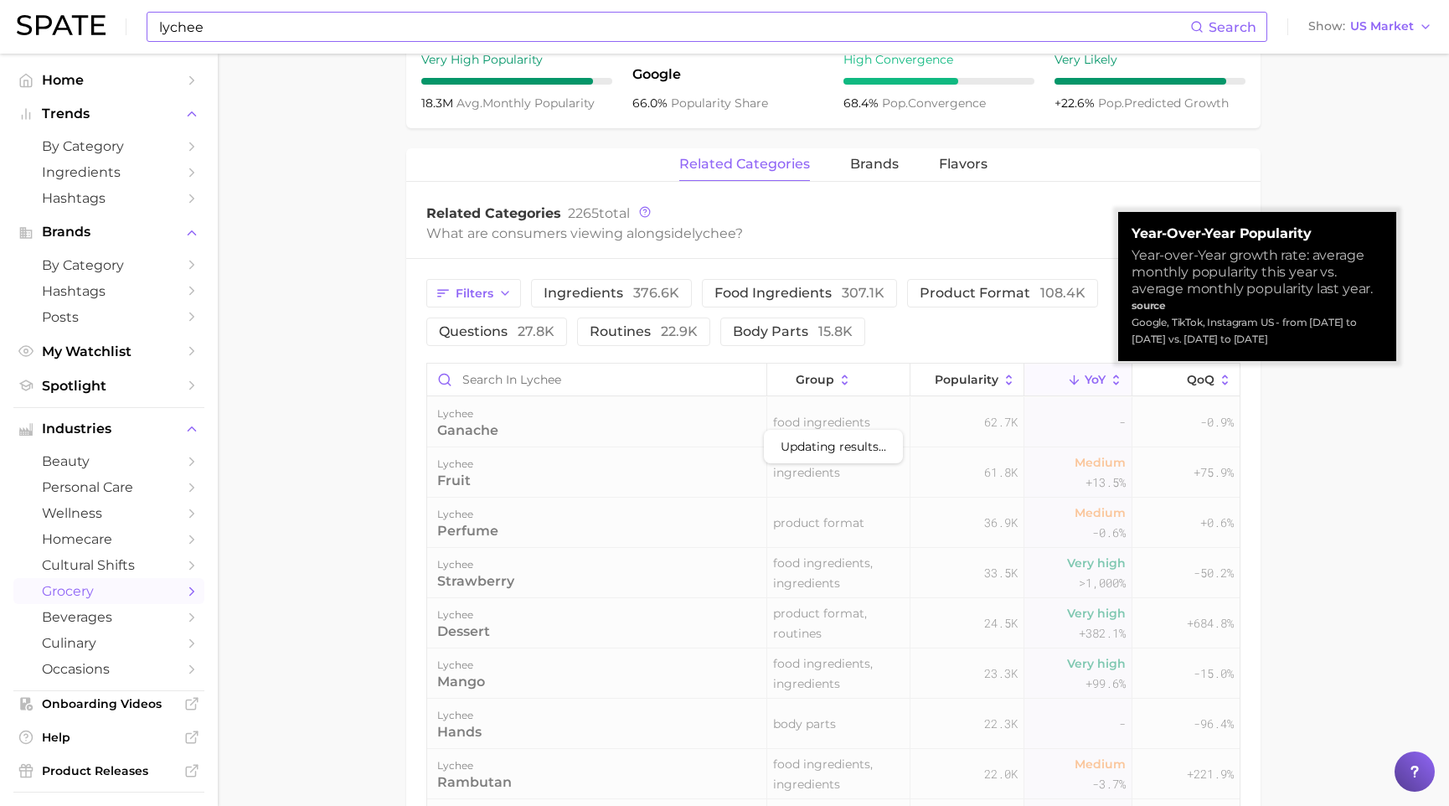
click at [1074, 358] on div "Filters ingredients 376.6k food ingredients 307.1k product format 108.4k questi…" at bounding box center [833, 724] width 854 height 930
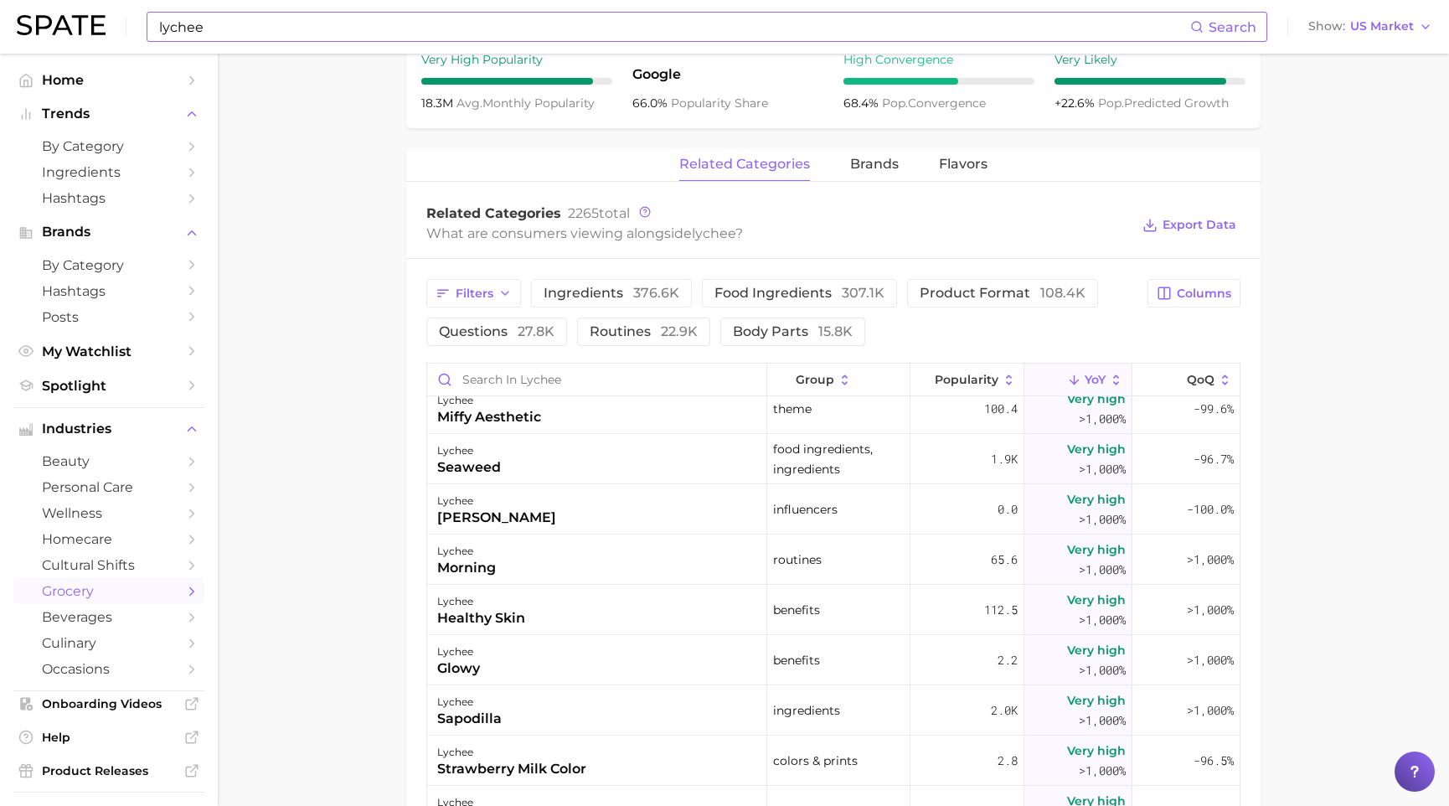
scroll to position [2339, 0]
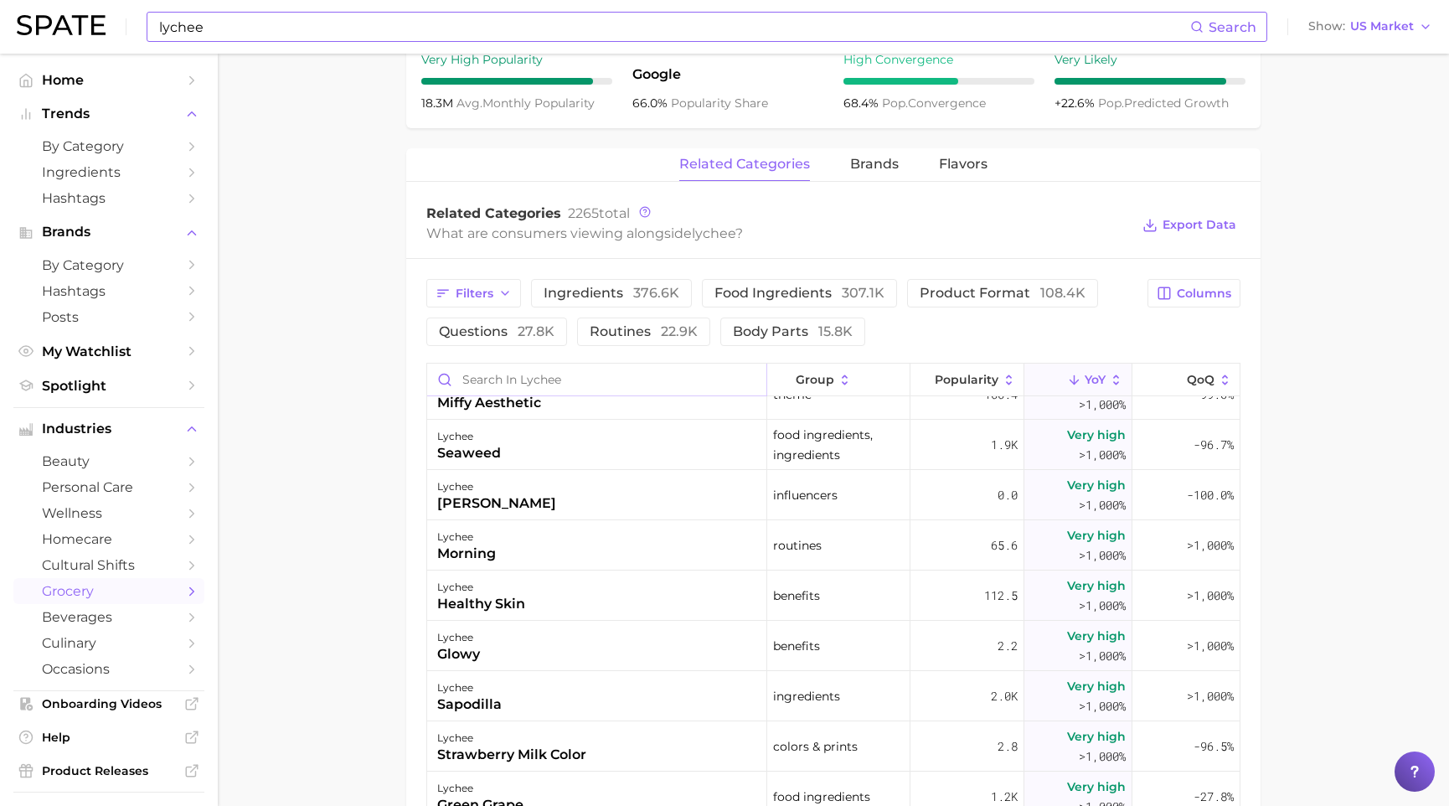
click at [503, 369] on input "Search in lychee" at bounding box center [596, 380] width 339 height 32
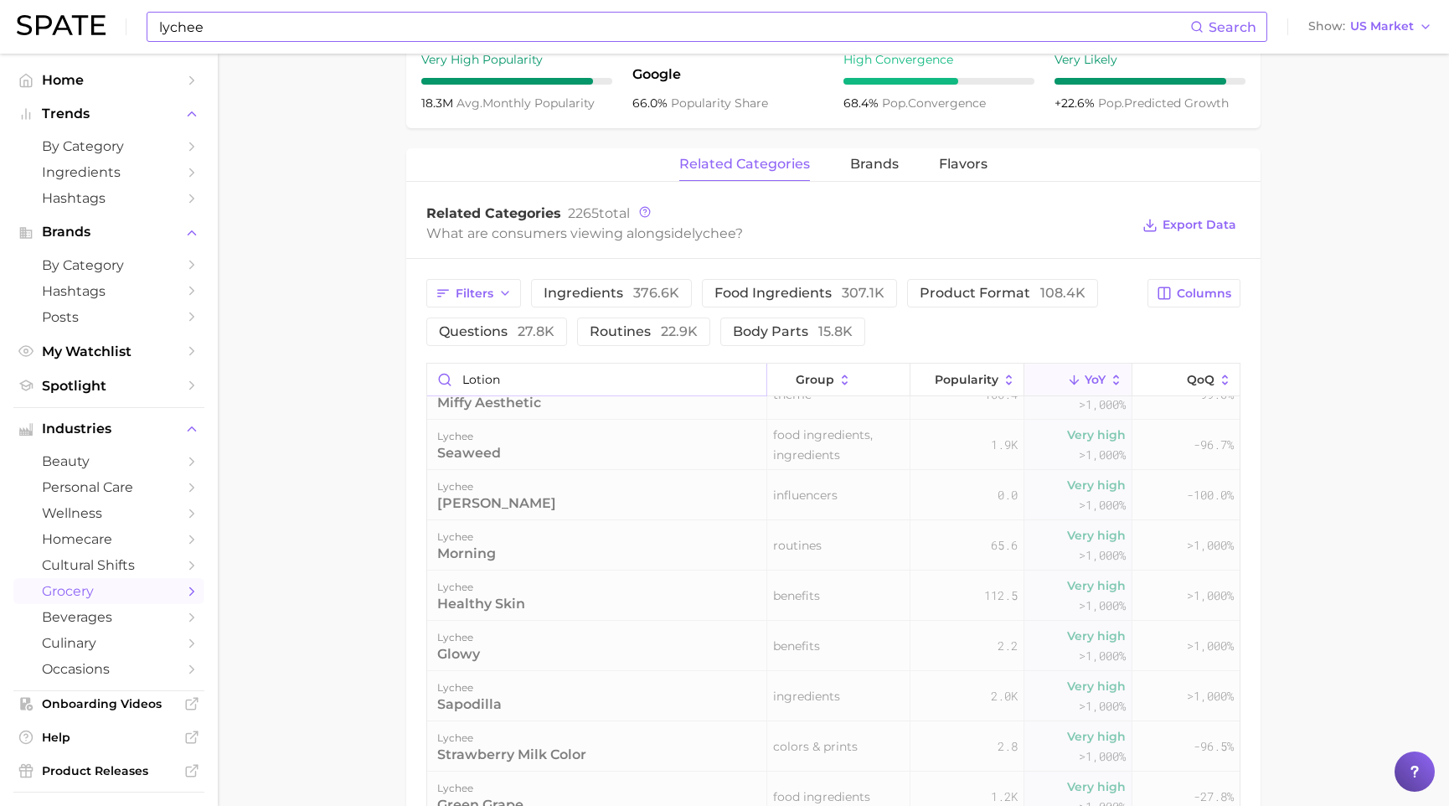
scroll to position [0, 0]
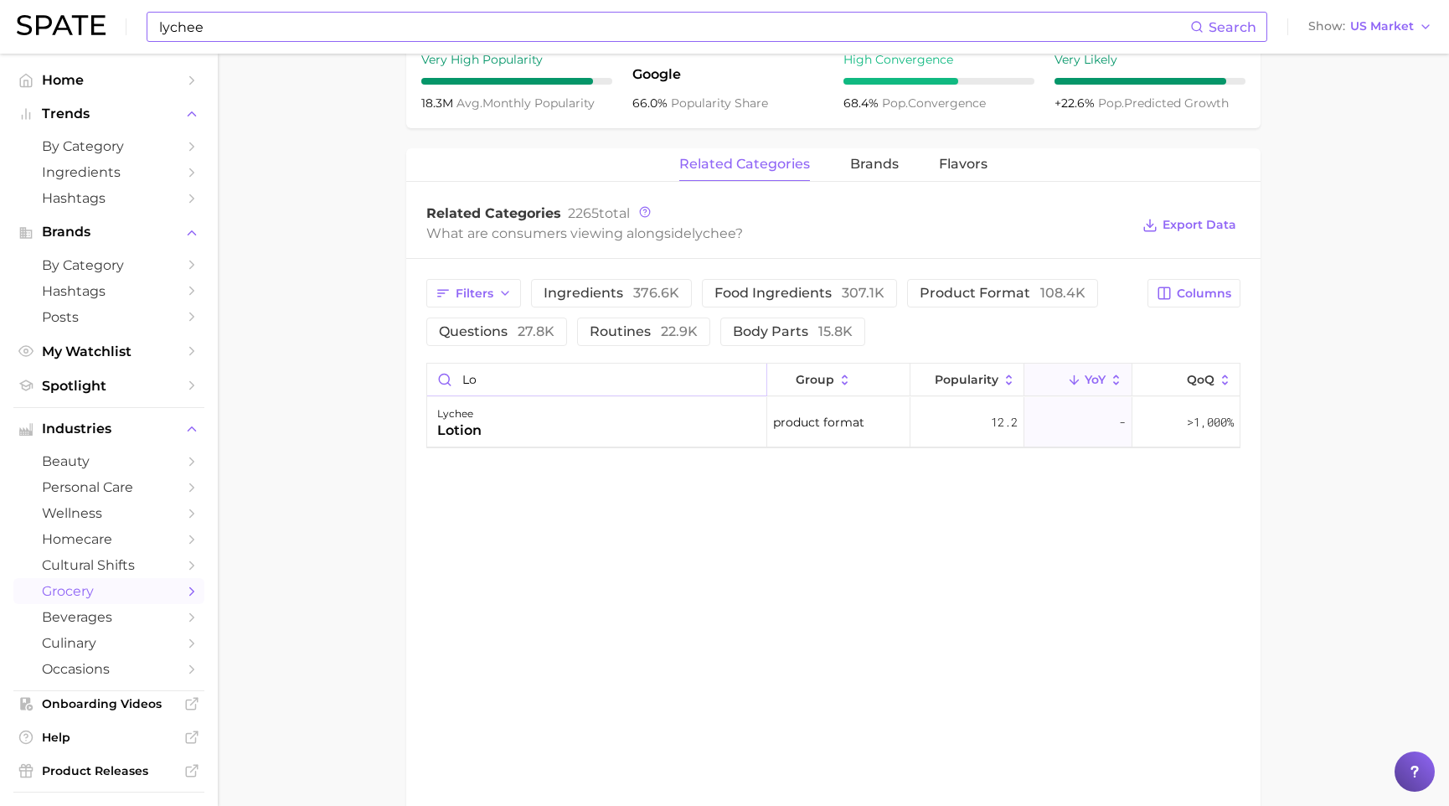
type input "l"
type input "b"
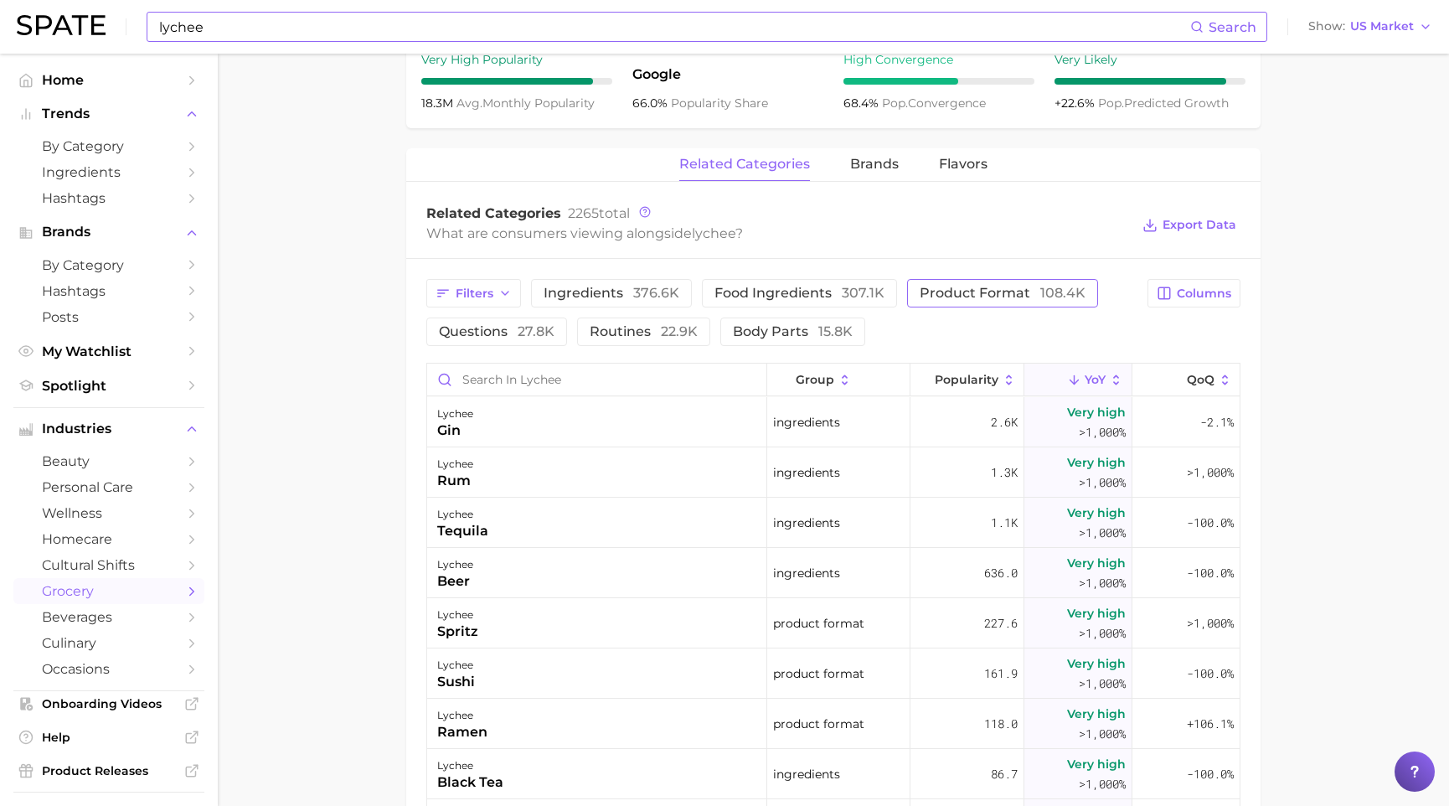
click at [947, 291] on span "product format 108.4k" at bounding box center [1003, 292] width 166 height 13
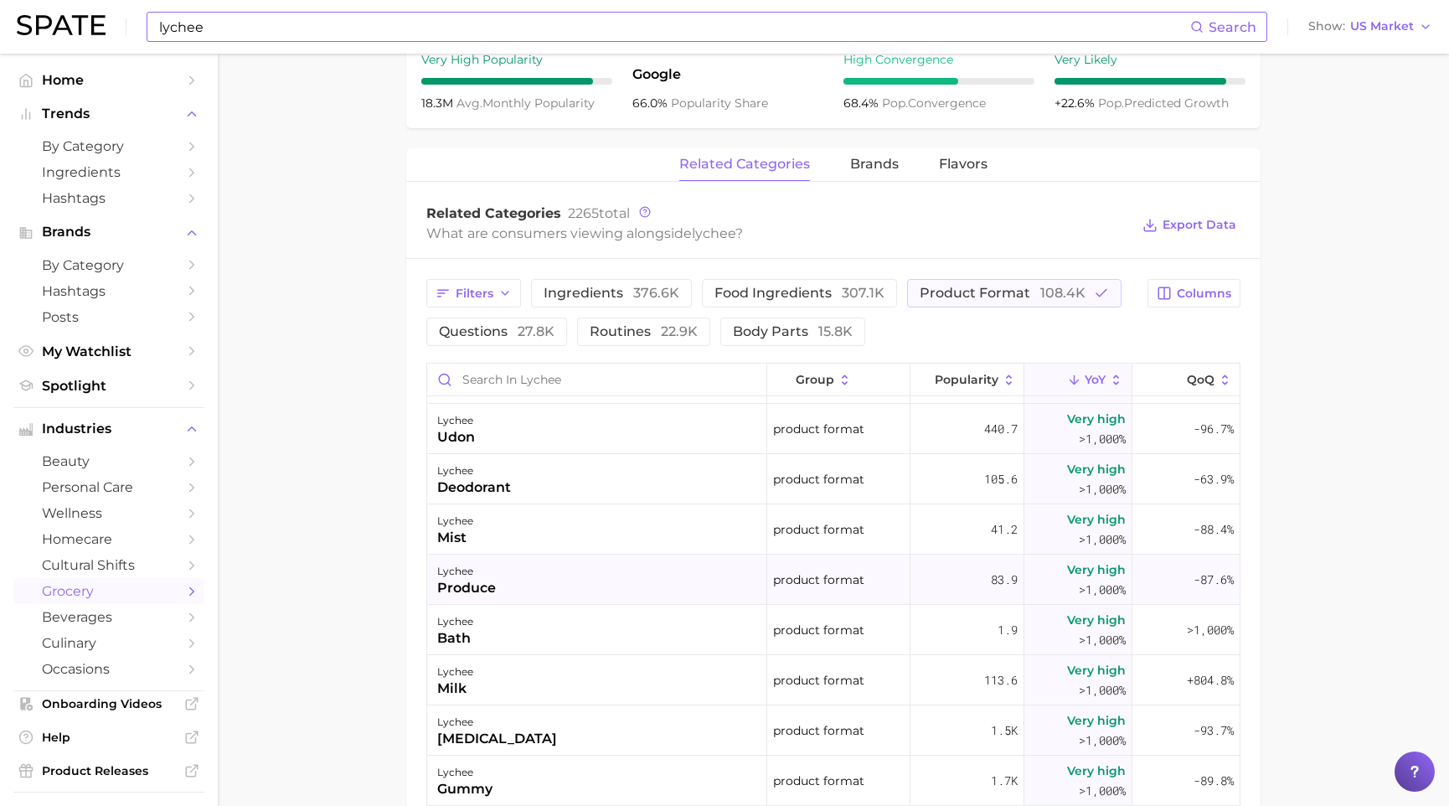
scroll to position [709, 0]
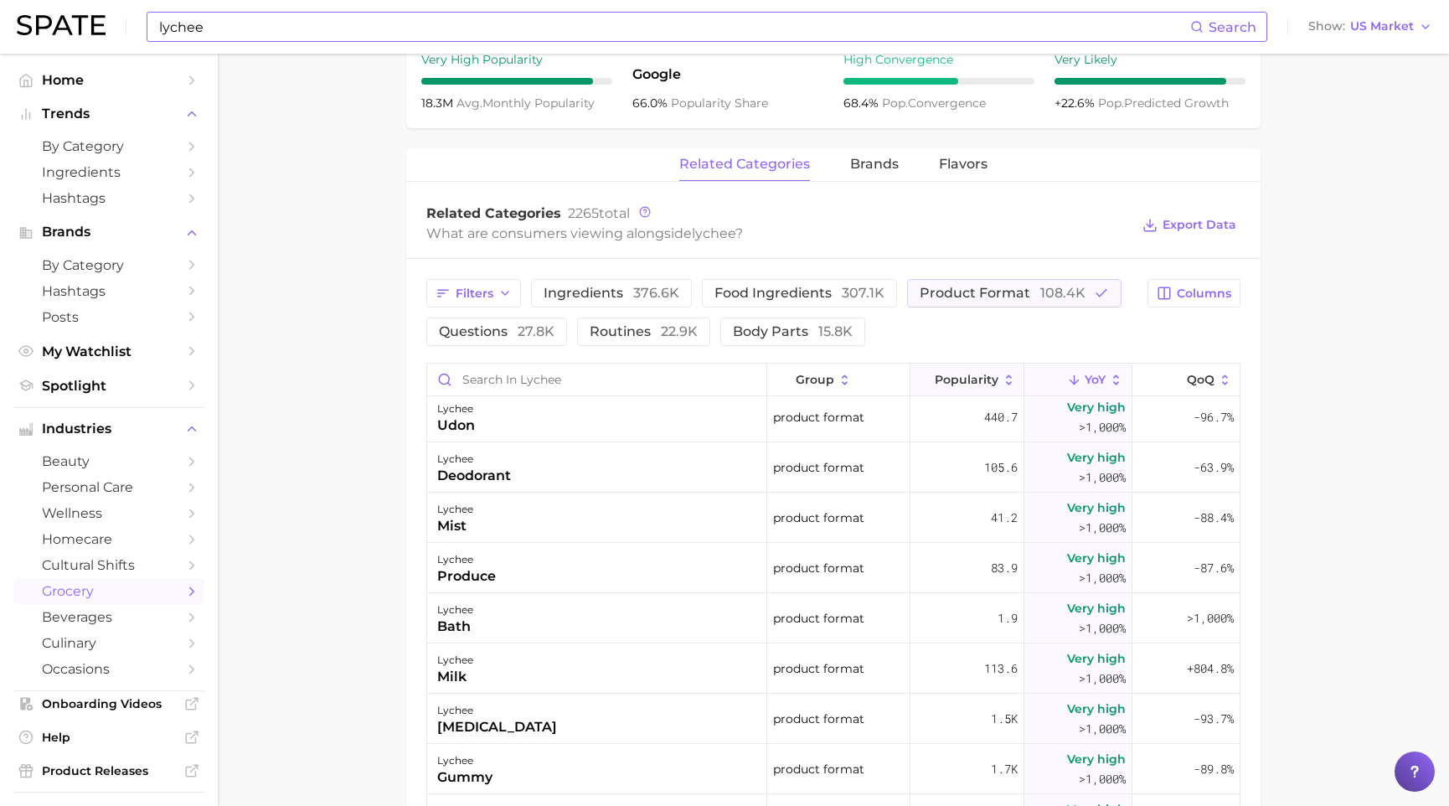
click at [978, 379] on span "Popularity" at bounding box center [967, 379] width 64 height 13
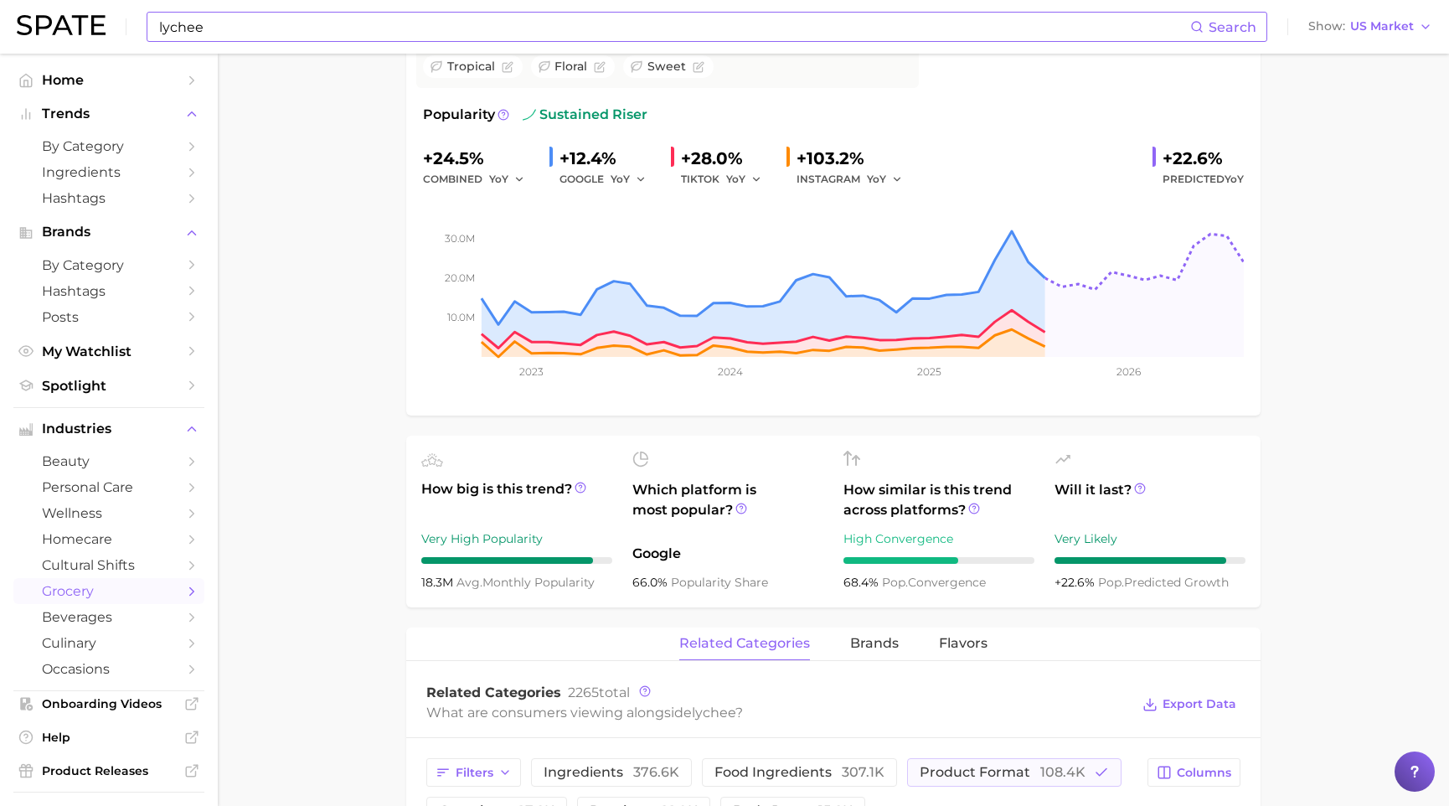
scroll to position [228, 0]
